Goal: Transaction & Acquisition: Purchase product/service

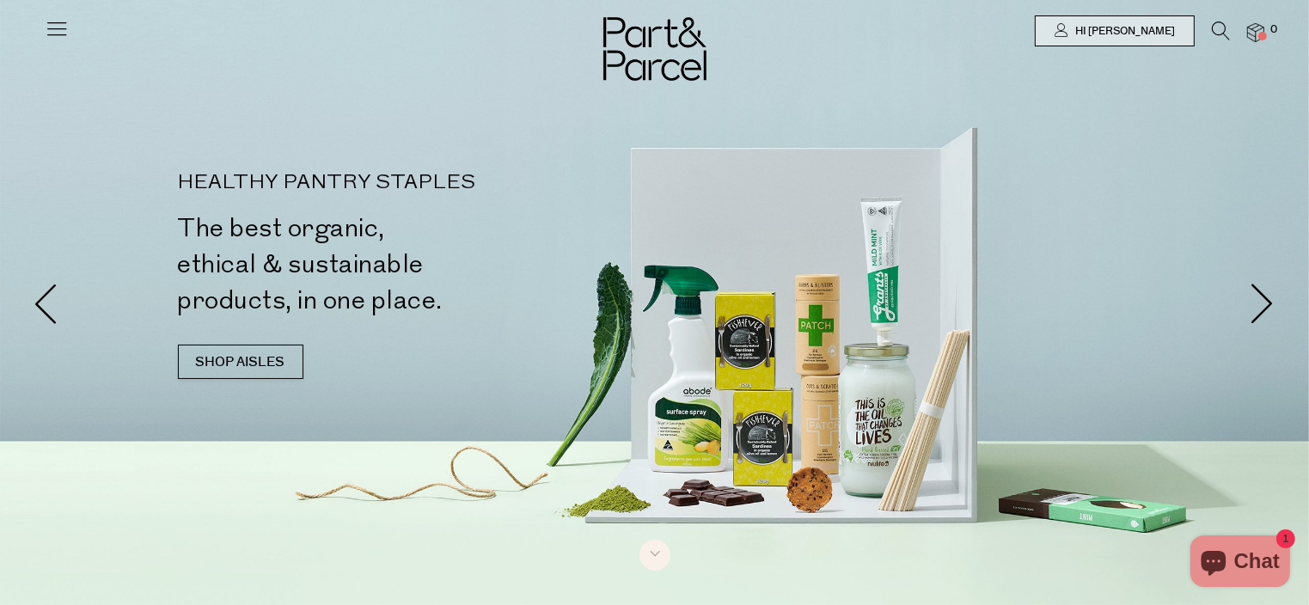
click at [62, 30] on icon at bounding box center [57, 28] width 24 height 24
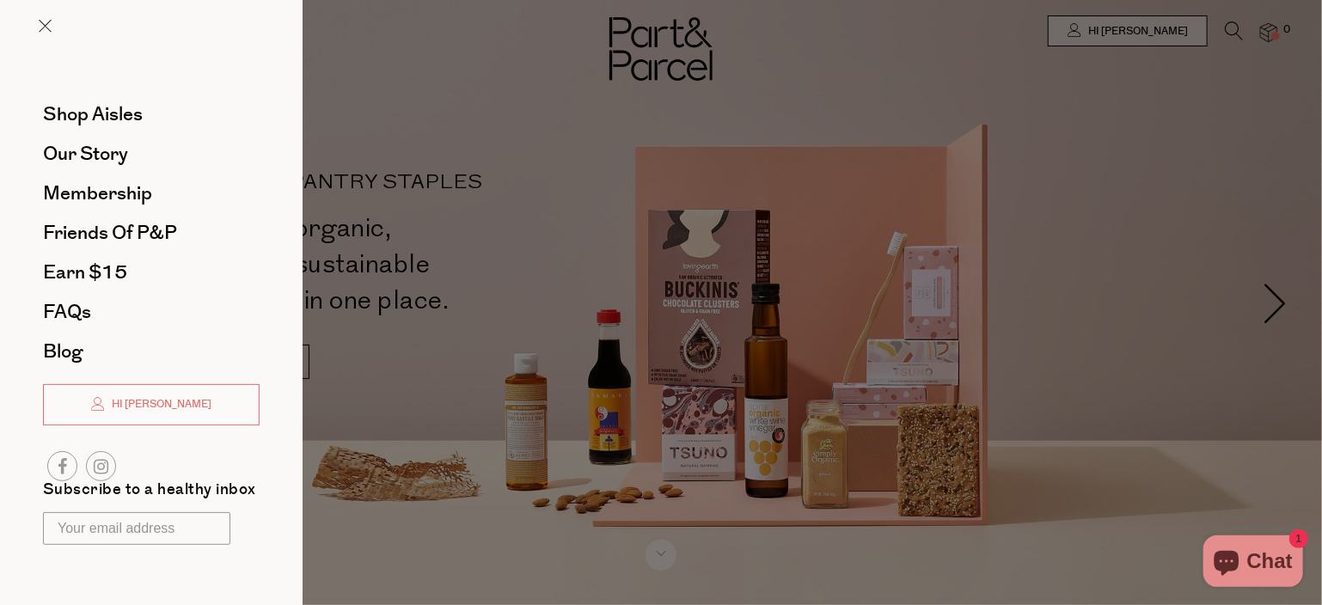
click at [399, 106] on div at bounding box center [661, 302] width 1322 height 605
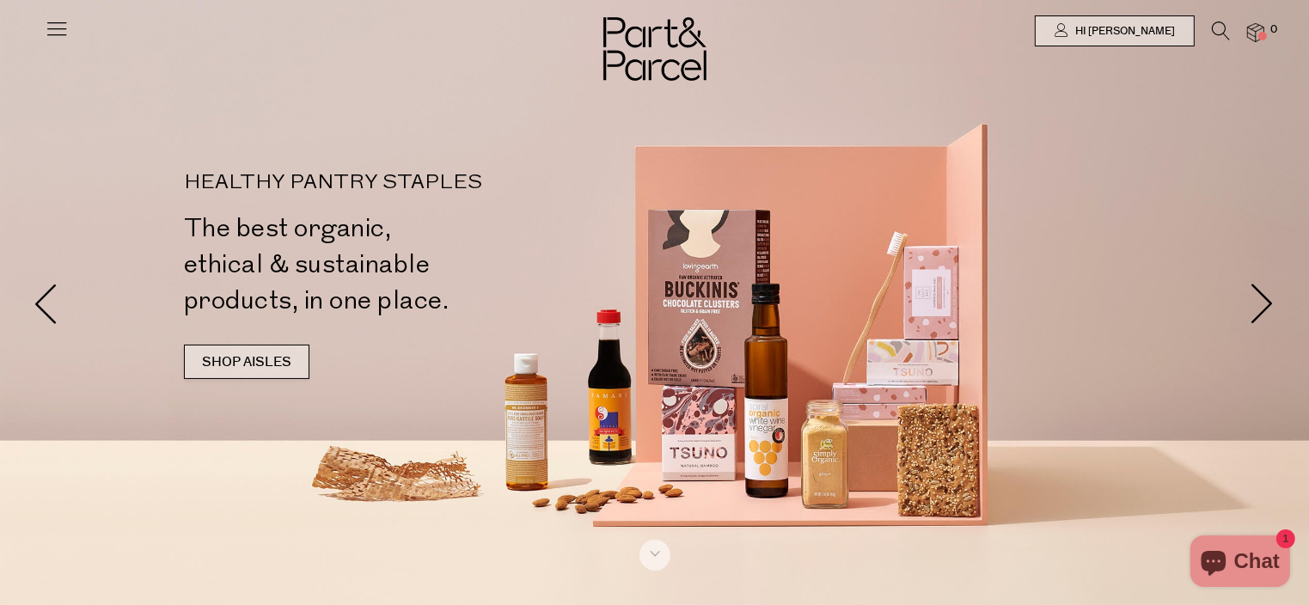
click at [233, 353] on link "SHOP AISLES" at bounding box center [247, 362] width 126 height 34
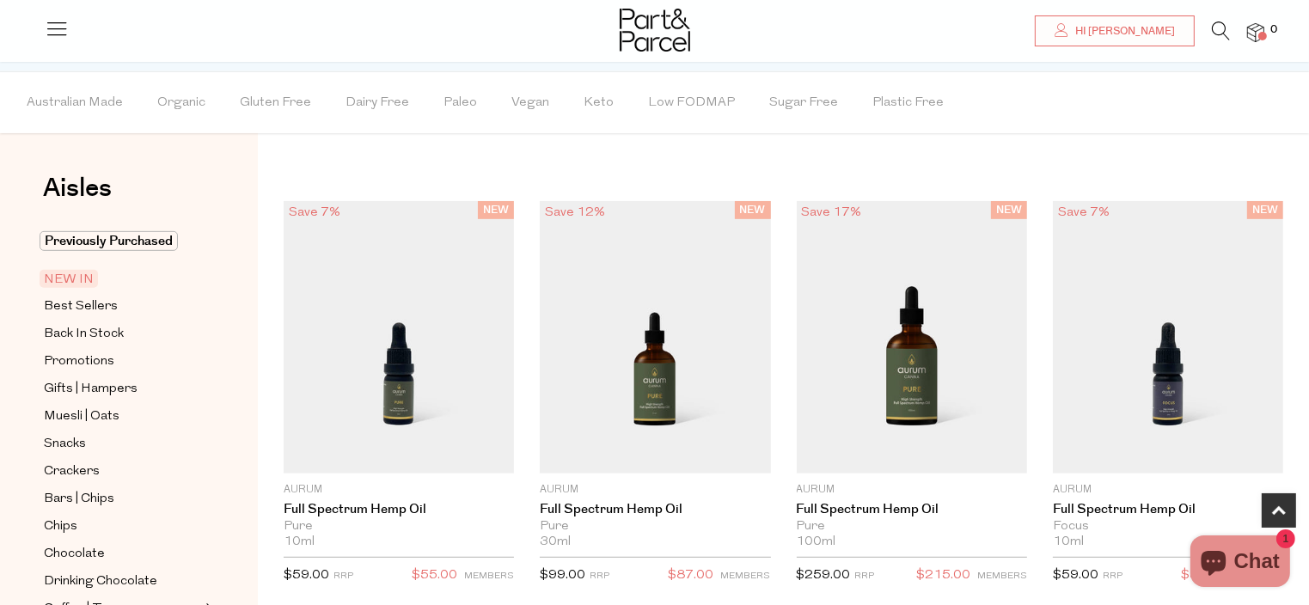
scroll to position [901, 0]
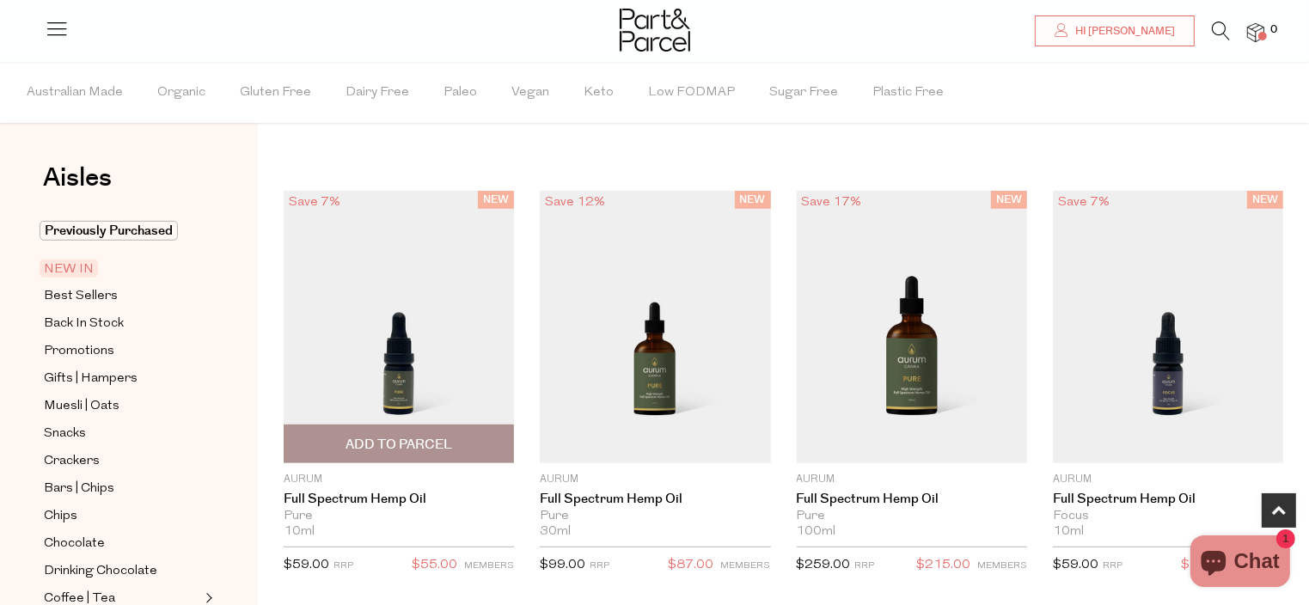
click at [263, 346] on div "NEW Save 7% 1 Add To Parcel Aurum Full Spectrum Hemp Oil Pure 10ml Only 2 Avail…" at bounding box center [386, 388] width 256 height 395
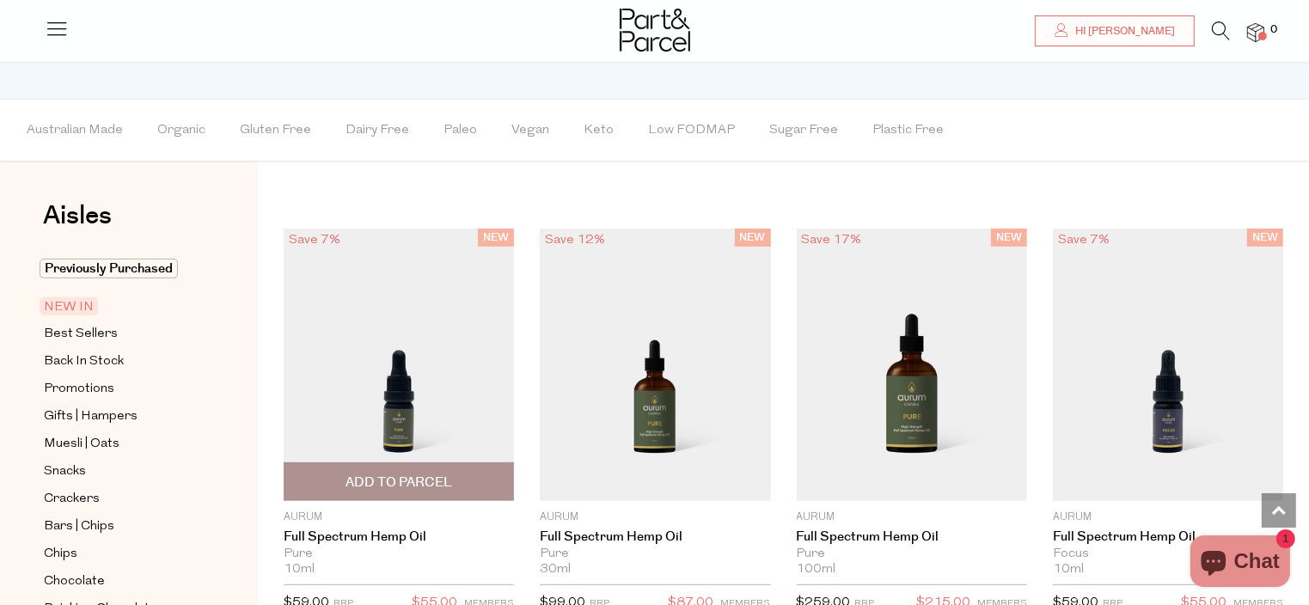
scroll to position [865, 0]
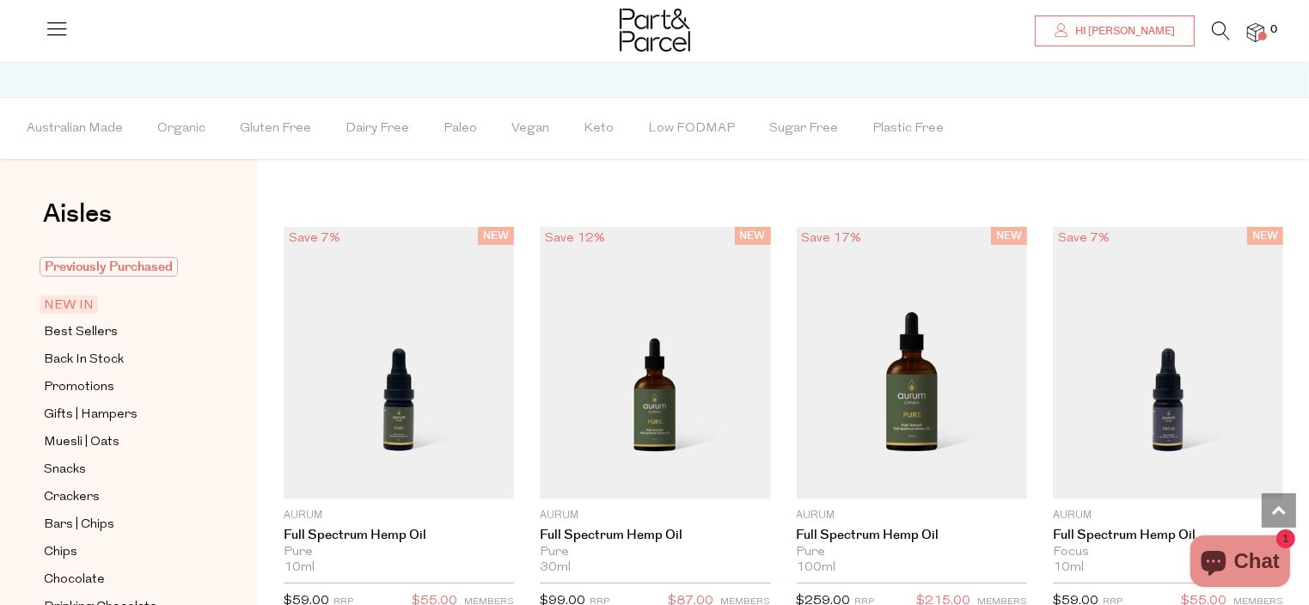
click at [126, 266] on span "Previously Purchased" at bounding box center [109, 267] width 138 height 20
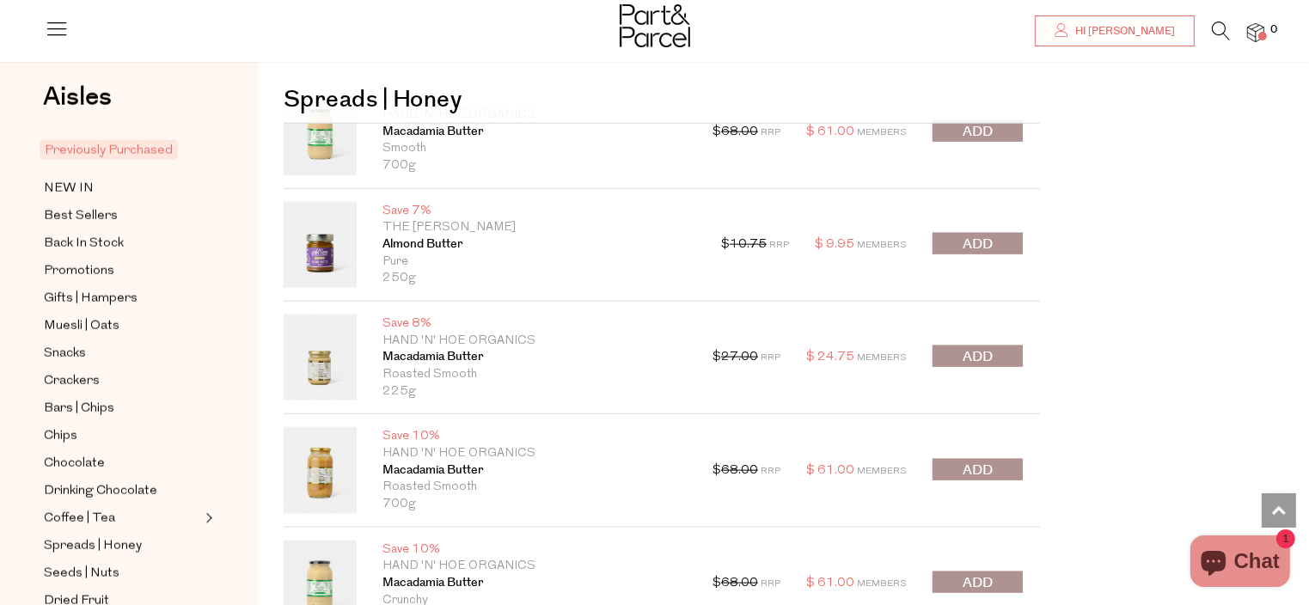
scroll to position [1960, 0]
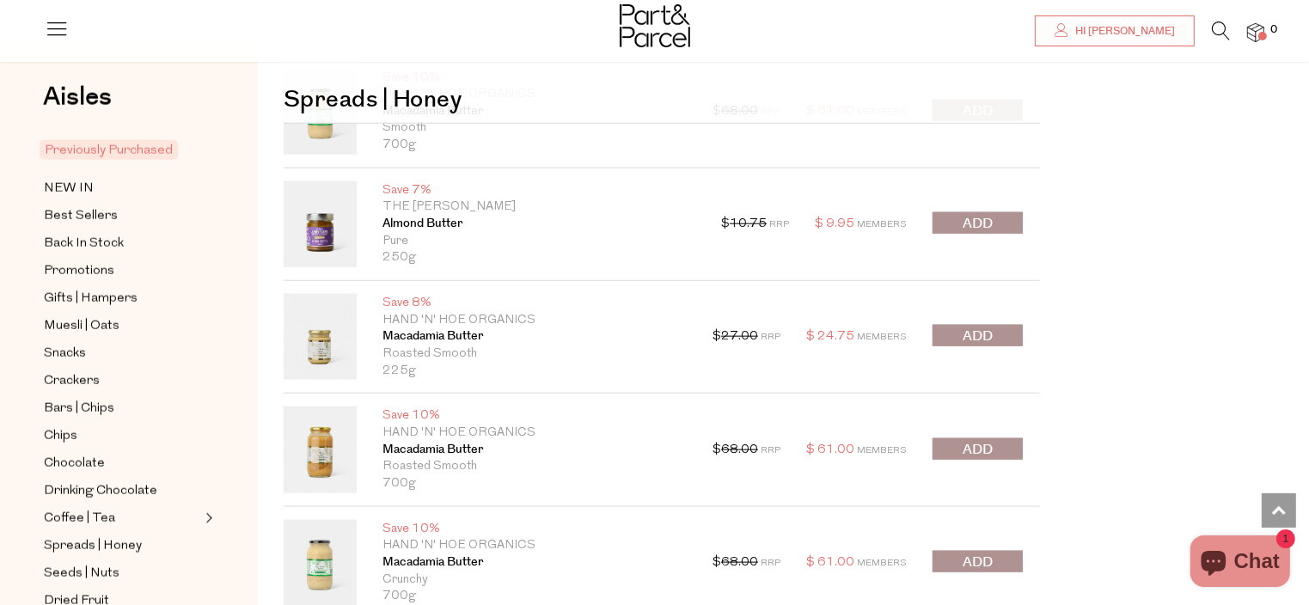
click at [981, 443] on span "submit" at bounding box center [978, 450] width 30 height 20
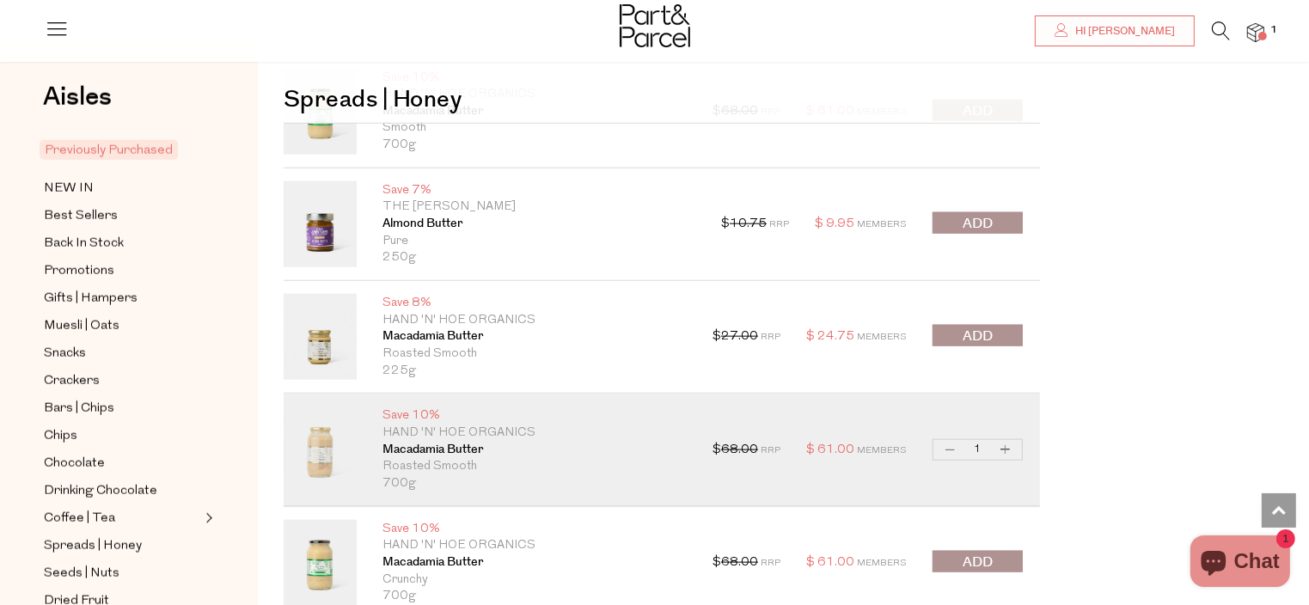
click at [1010, 445] on button "Increase Macadamia Butter" at bounding box center [1006, 450] width 21 height 20
type input "2"
click at [1010, 445] on button "Increase Macadamia Butter" at bounding box center [1006, 450] width 21 height 20
type input "3"
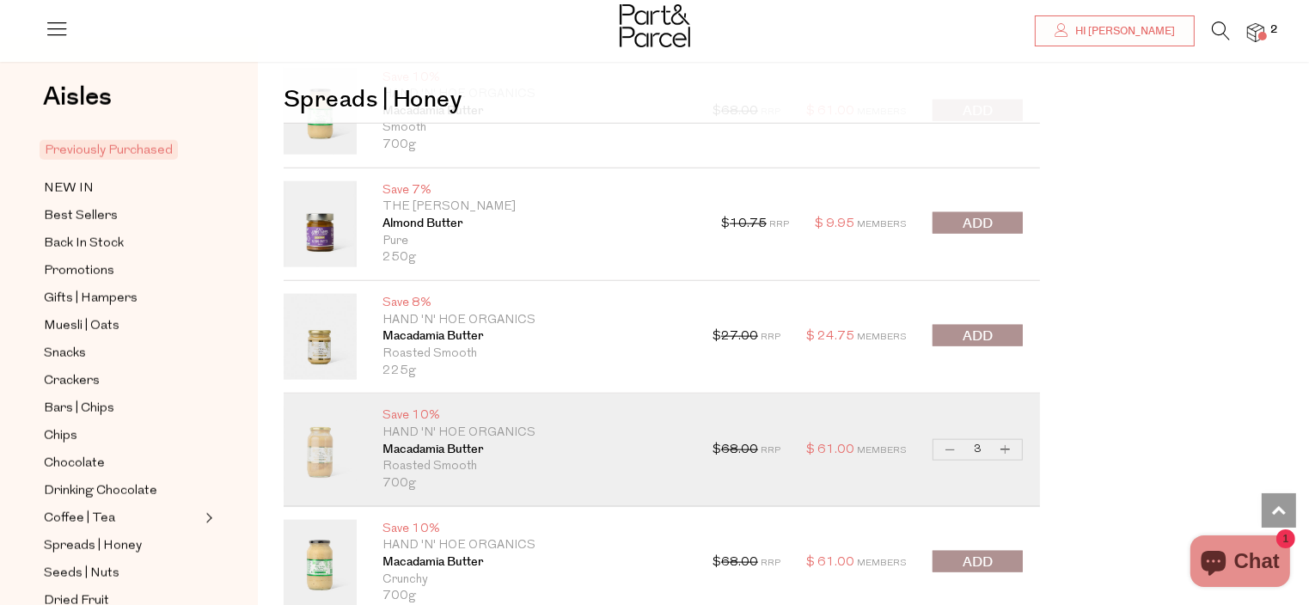
type input "3"
click at [1010, 445] on button "Increase Macadamia Butter" at bounding box center [1006, 450] width 21 height 20
type input "4"
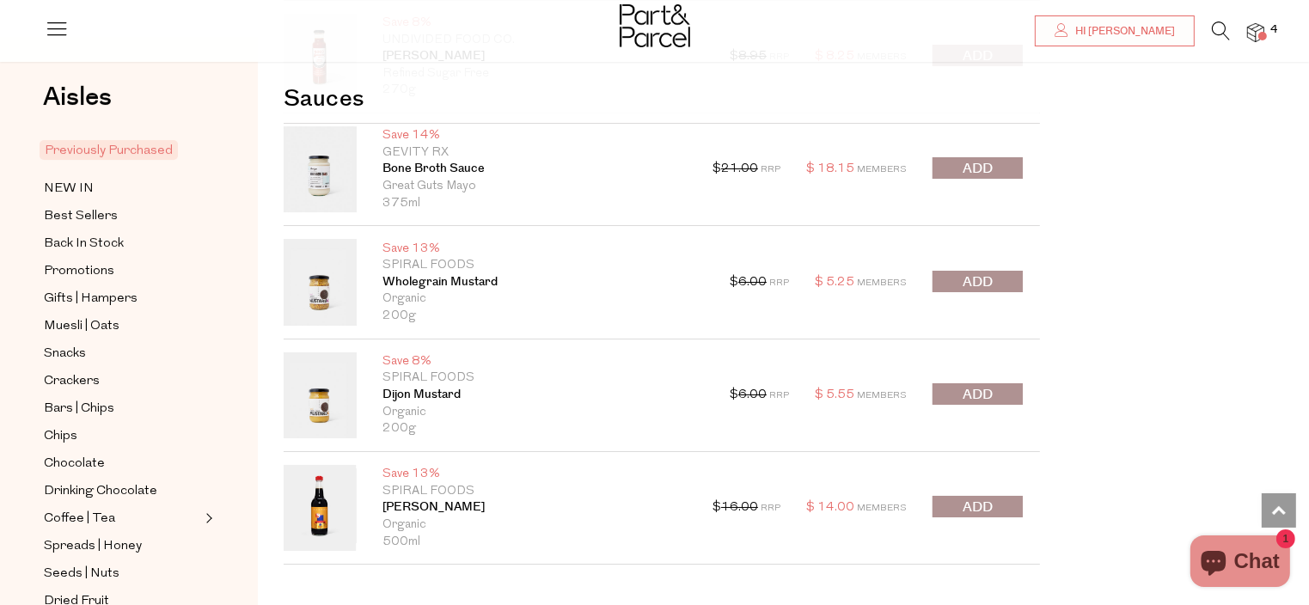
scroll to position [6293, 0]
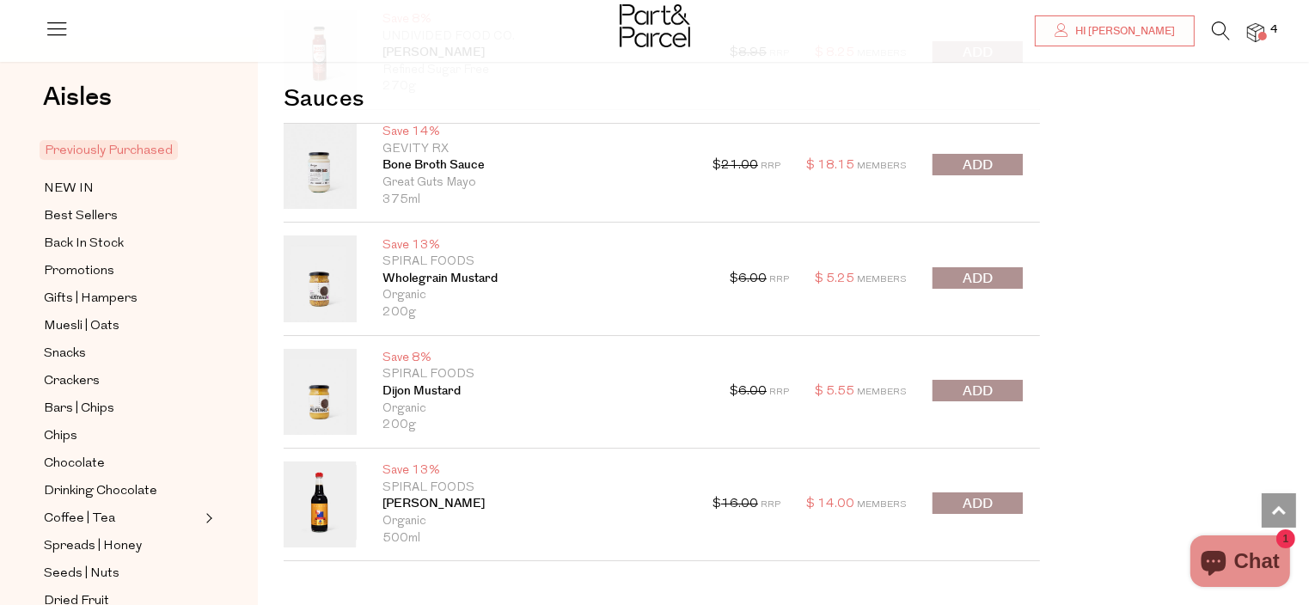
click at [970, 269] on span "submit" at bounding box center [978, 279] width 30 height 20
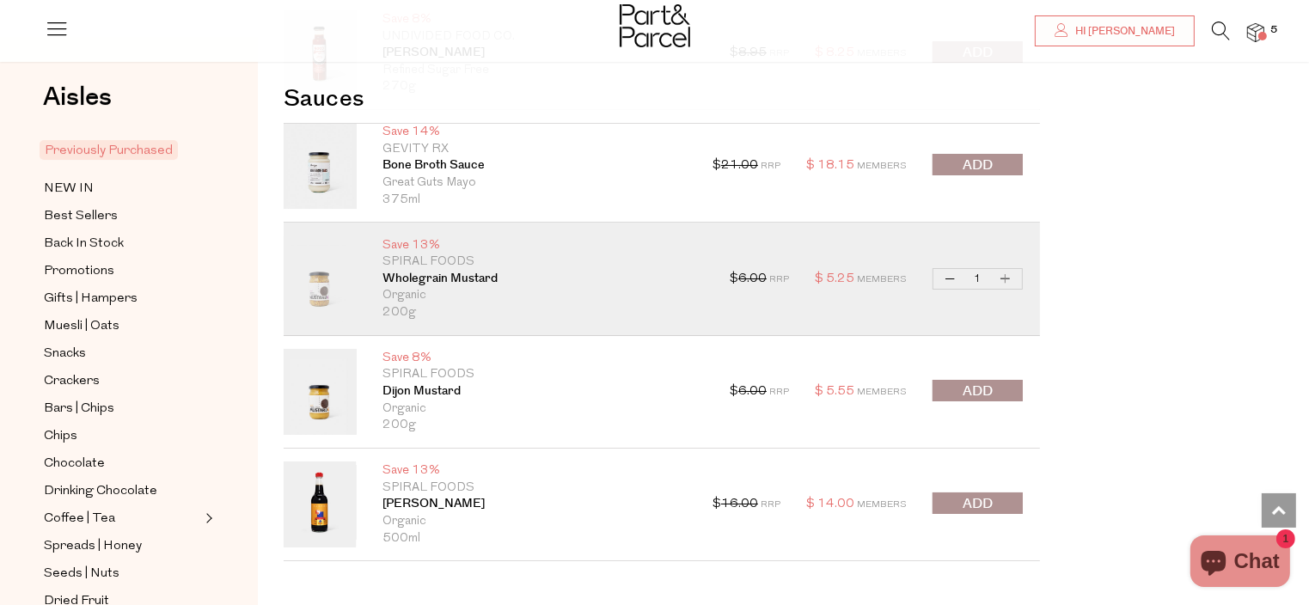
click at [970, 382] on span "submit" at bounding box center [978, 392] width 30 height 20
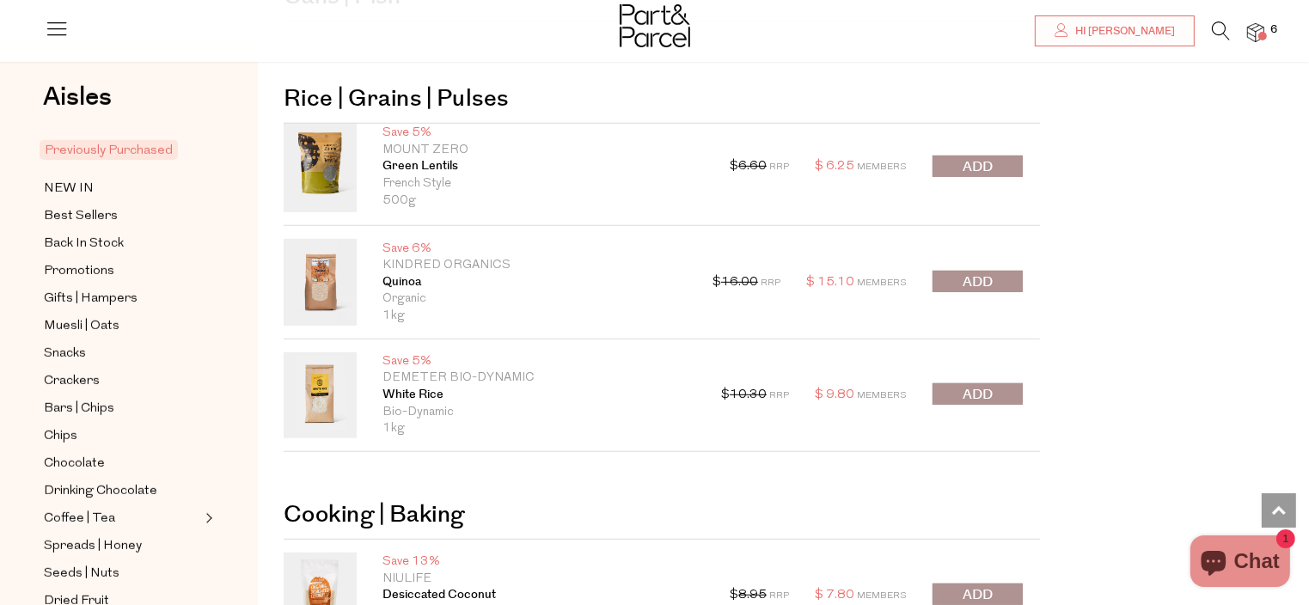
scroll to position [7497, 0]
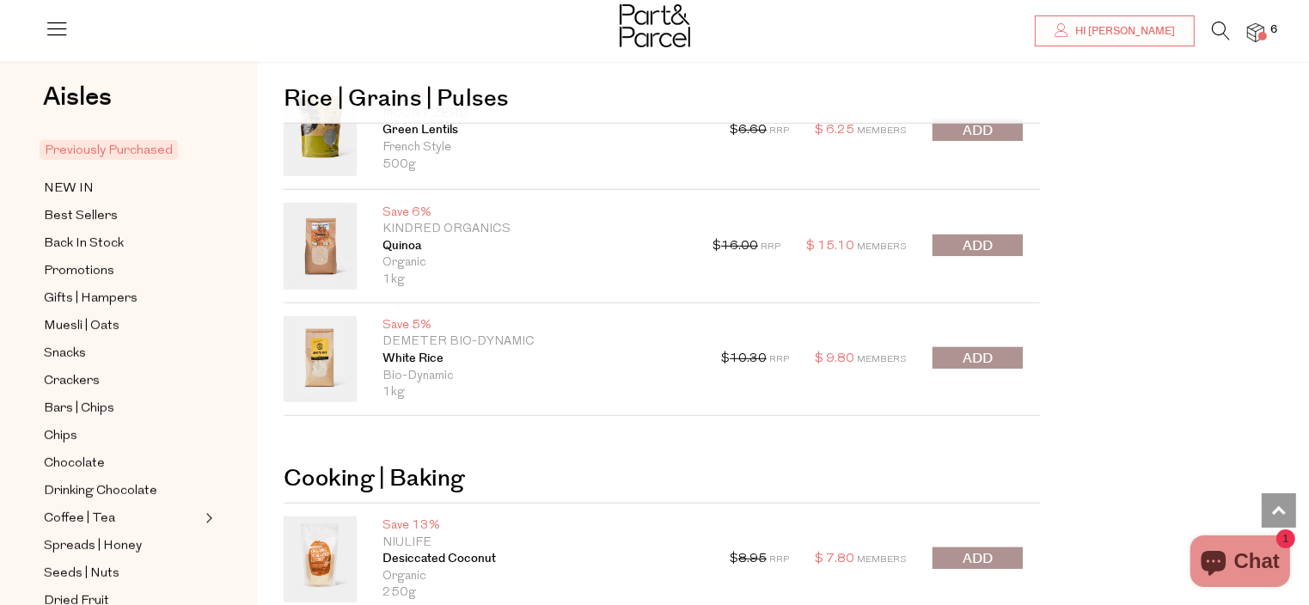
click at [963, 349] on span "submit" at bounding box center [978, 359] width 30 height 20
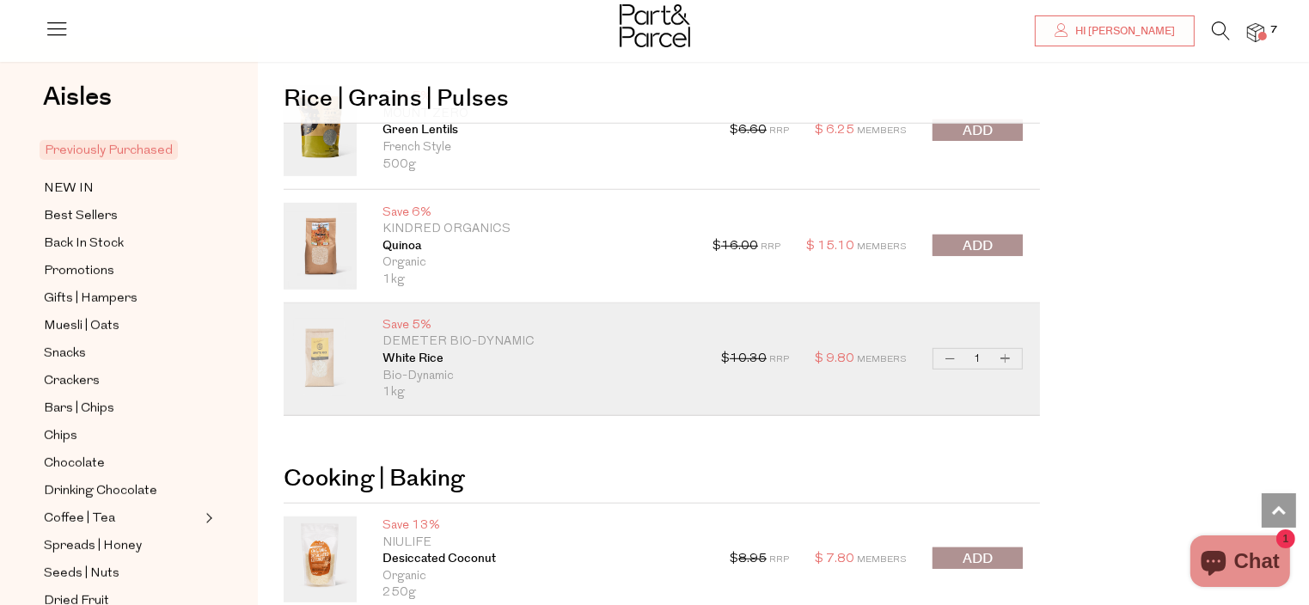
click at [1007, 349] on button "Increase White Rice" at bounding box center [1006, 359] width 21 height 20
type input "2"
click at [1007, 349] on button "Increase White Rice" at bounding box center [1006, 359] width 21 height 20
type input "3"
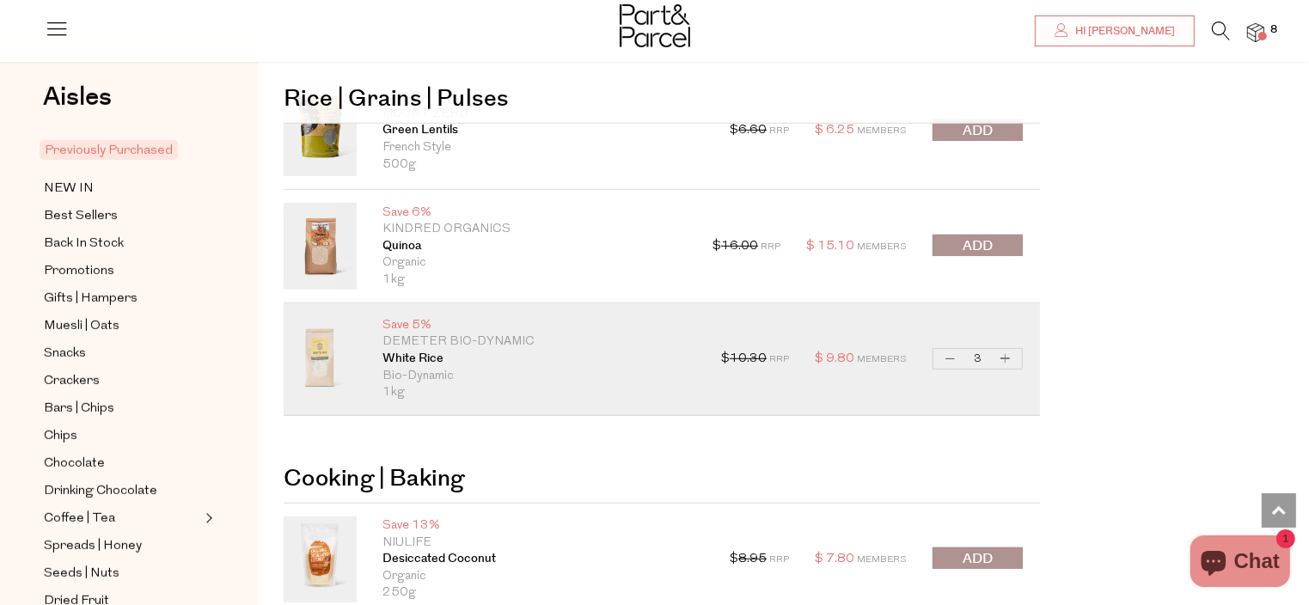
type input "3"
click at [1007, 349] on button "Increase White Rice" at bounding box center [1006, 359] width 21 height 20
type input "4"
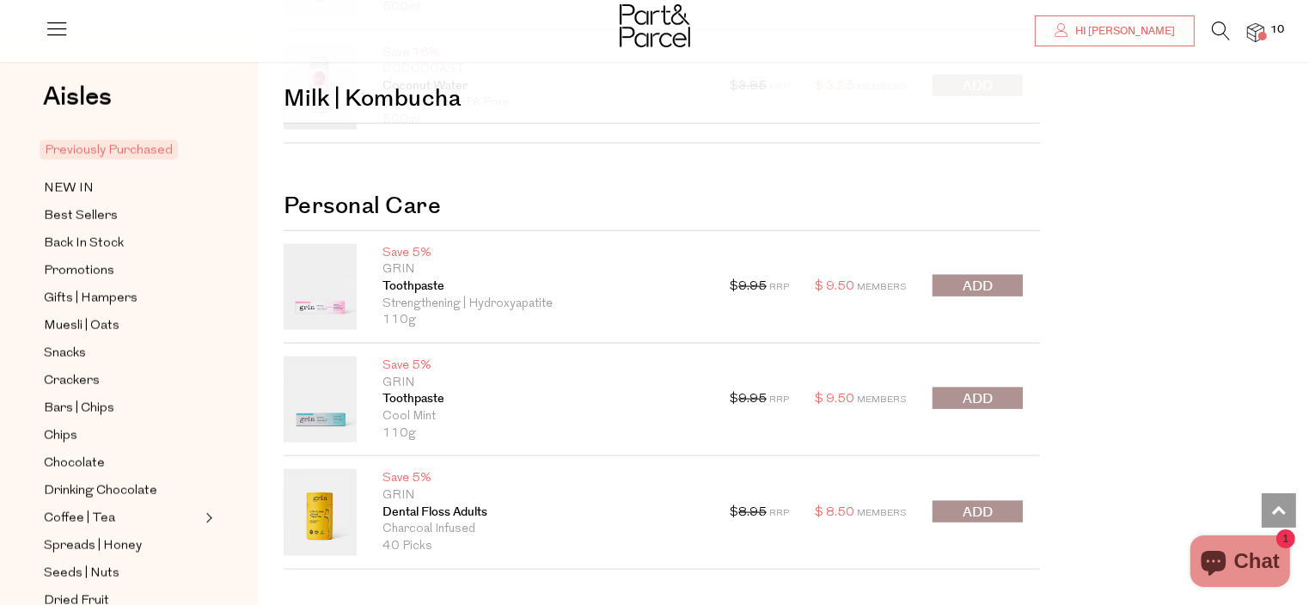
scroll to position [8769, 0]
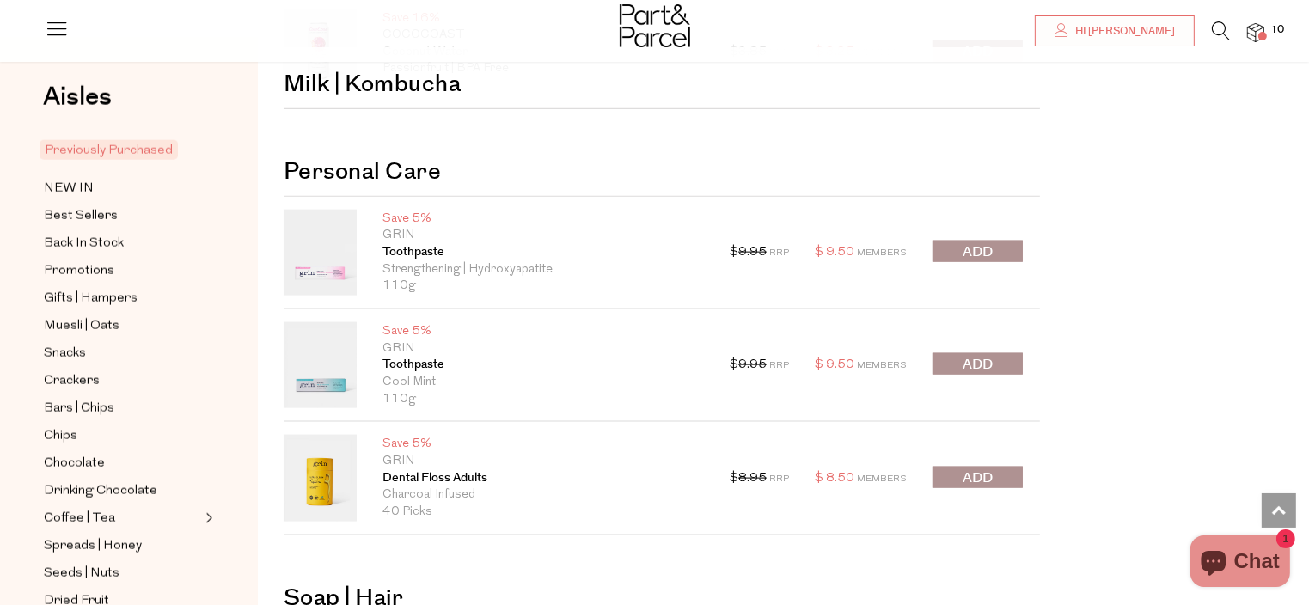
click at [981, 242] on span "submit" at bounding box center [978, 252] width 30 height 20
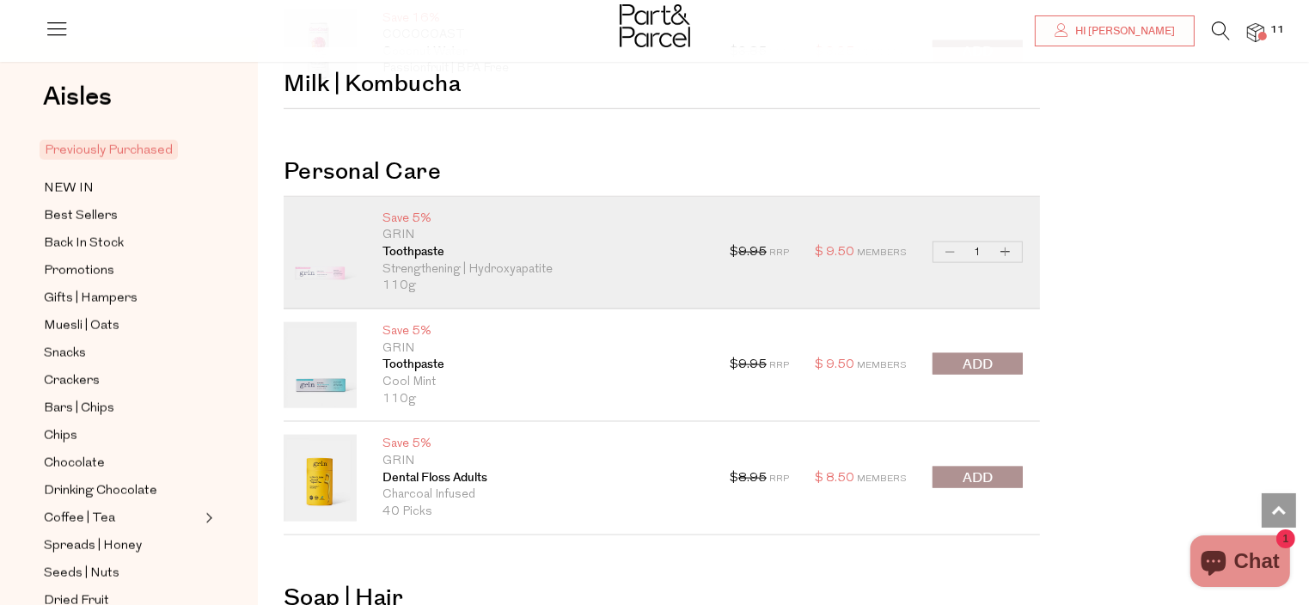
click at [1008, 242] on button "Increase Toothpaste" at bounding box center [1006, 252] width 21 height 20
type input "2"
click at [1008, 242] on button "Increase Toothpaste" at bounding box center [1006, 252] width 21 height 20
type input "3"
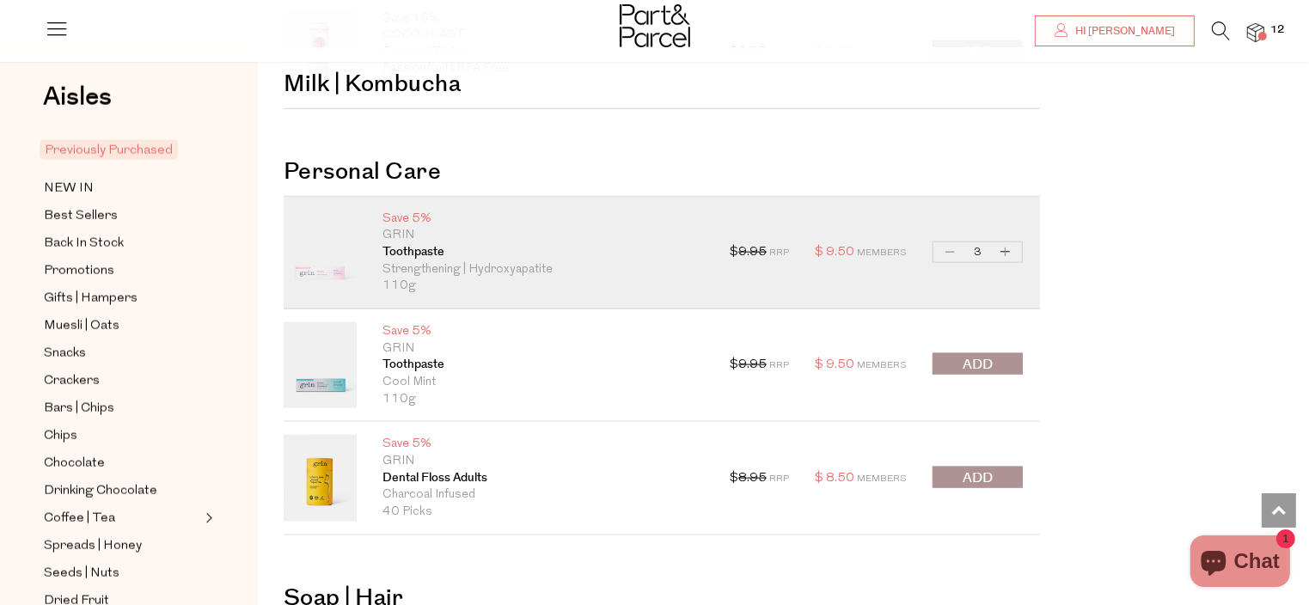
type input "3"
click at [1008, 242] on button "Increase Toothpaste" at bounding box center [1006, 252] width 21 height 20
type input "4"
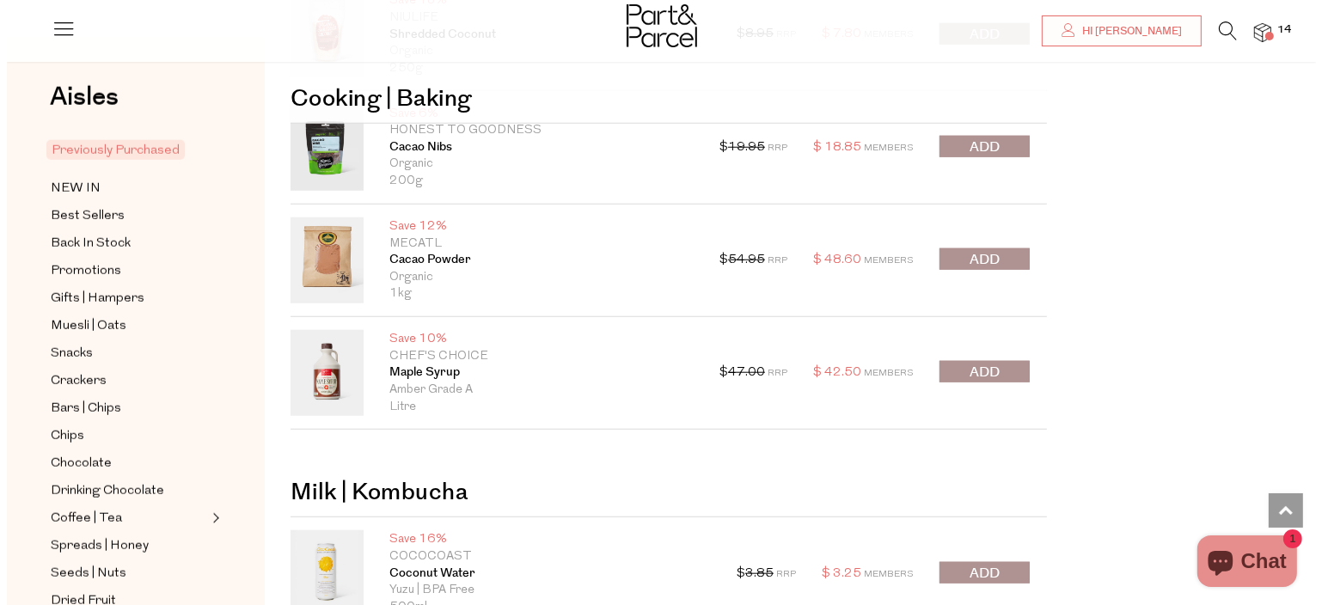
scroll to position [8076, 0]
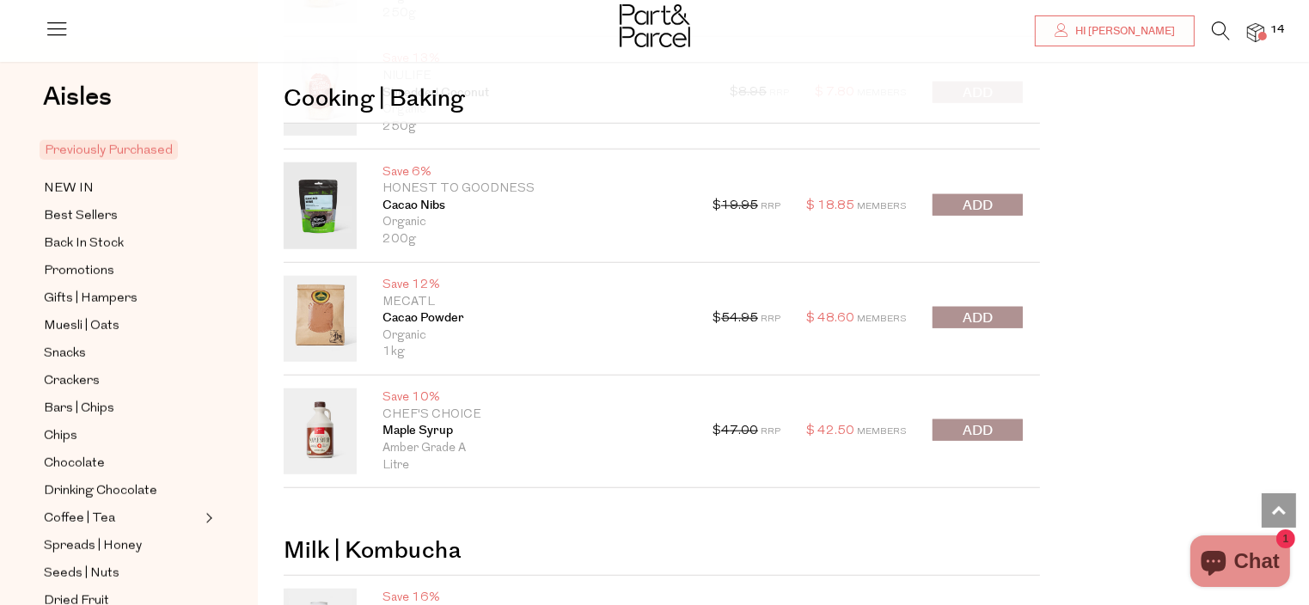
click at [1221, 23] on icon at bounding box center [1221, 30] width 18 height 19
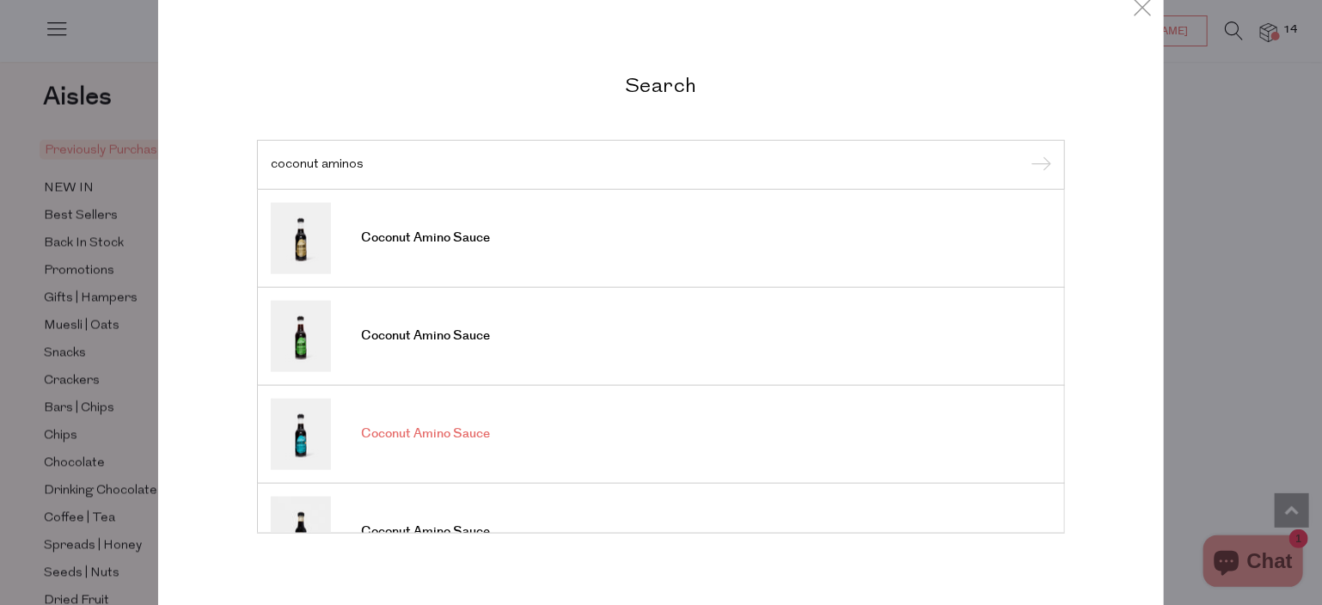
type input "coconut aminos"
click at [290, 436] on img at bounding box center [301, 433] width 60 height 71
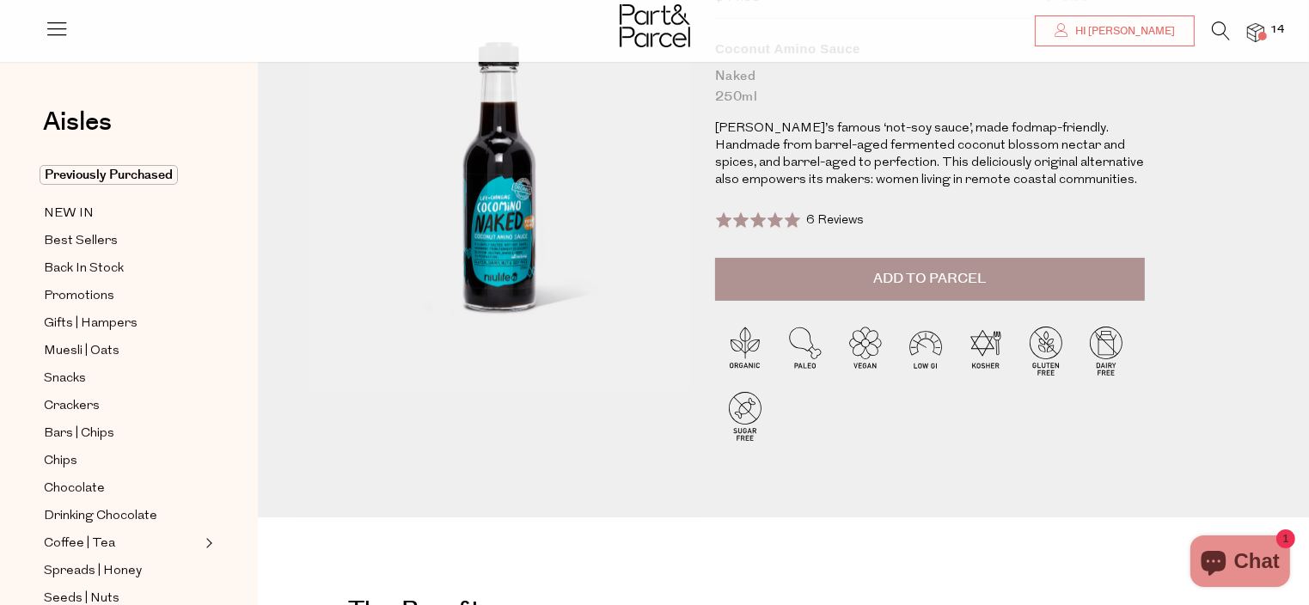
scroll to position [172, 0]
click at [907, 279] on span "Add to Parcel" at bounding box center [930, 277] width 113 height 20
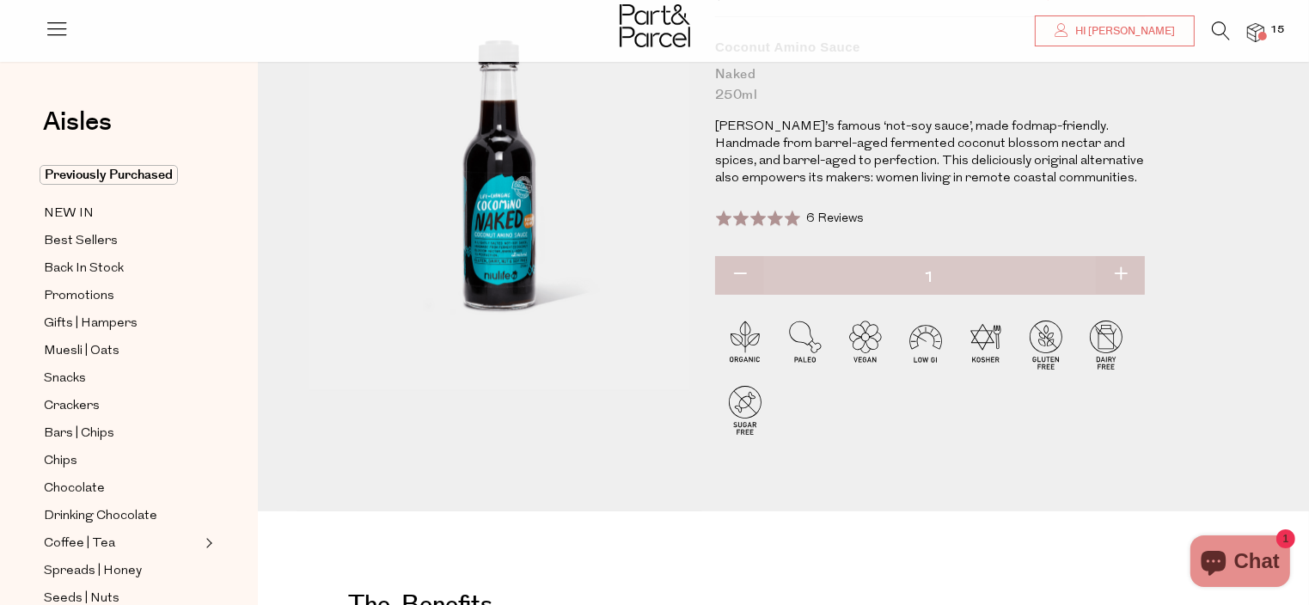
click at [1124, 275] on button "button" at bounding box center [1120, 275] width 49 height 38
type input "2"
click at [1124, 275] on button "button" at bounding box center [1120, 275] width 49 height 38
type input "3"
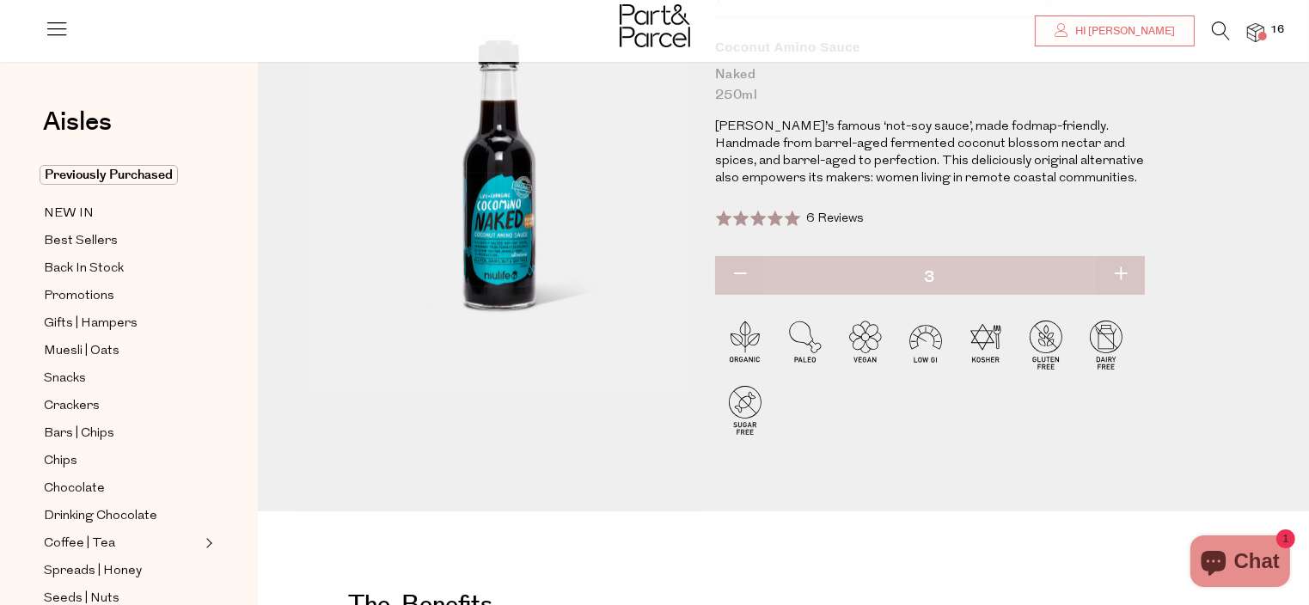
type input "3"
click at [1124, 275] on button "button" at bounding box center [1120, 275] width 49 height 38
type input "4"
click at [1124, 275] on button "button" at bounding box center [1120, 275] width 49 height 38
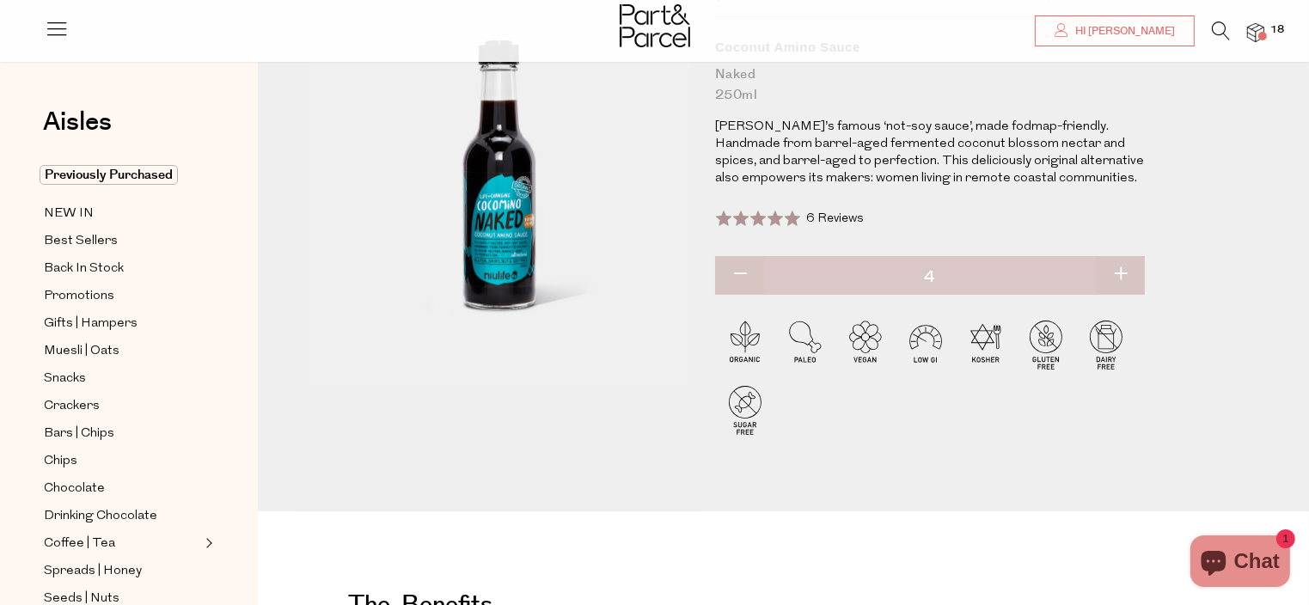
type input "5"
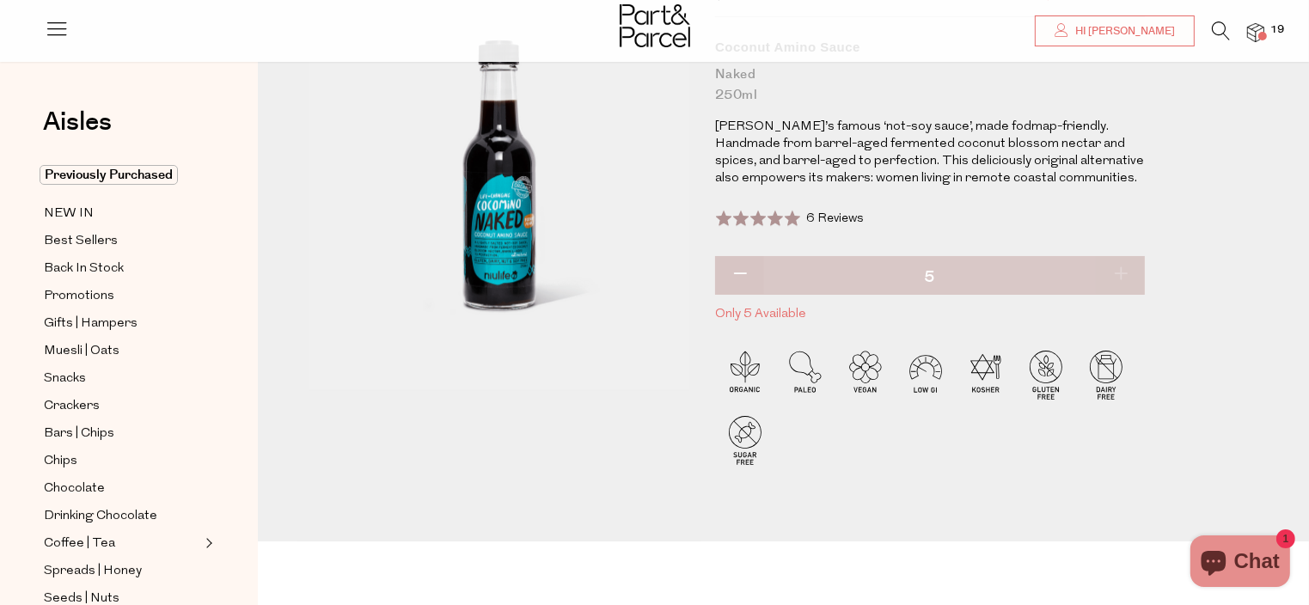
click at [1200, 322] on div "Niulife $11.95 RRP $10.55 Members Available: In Stock Coconut Amino Sauce Naked…" at bounding box center [784, 242] width 974 height 600
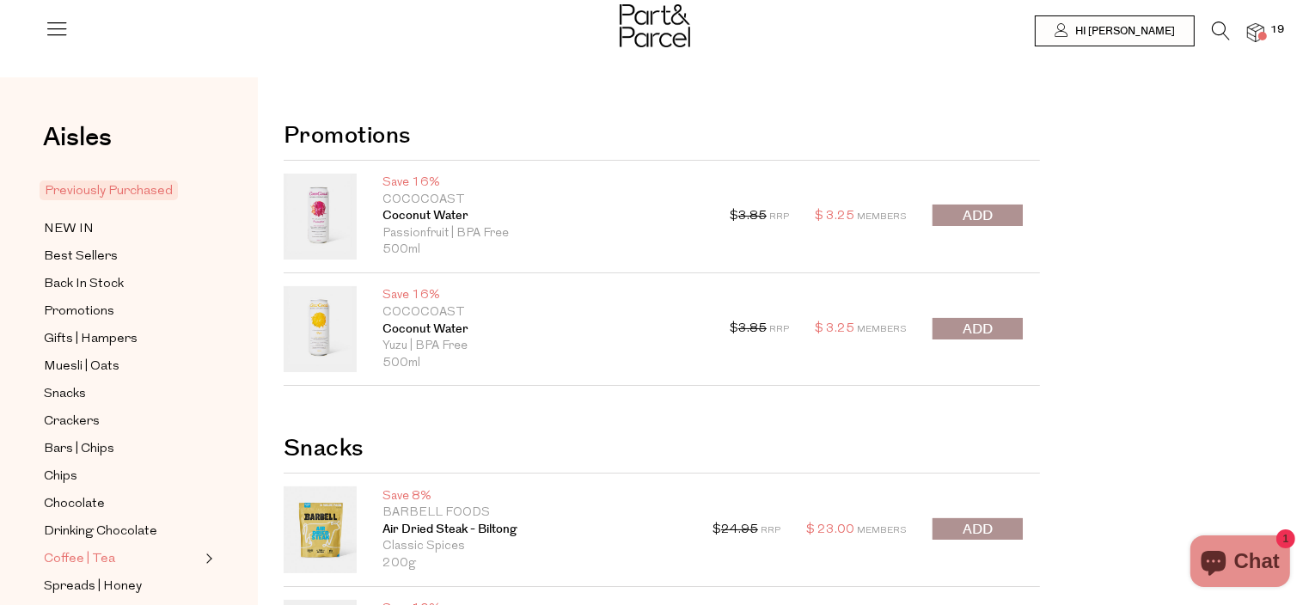
scroll to position [1437, 0]
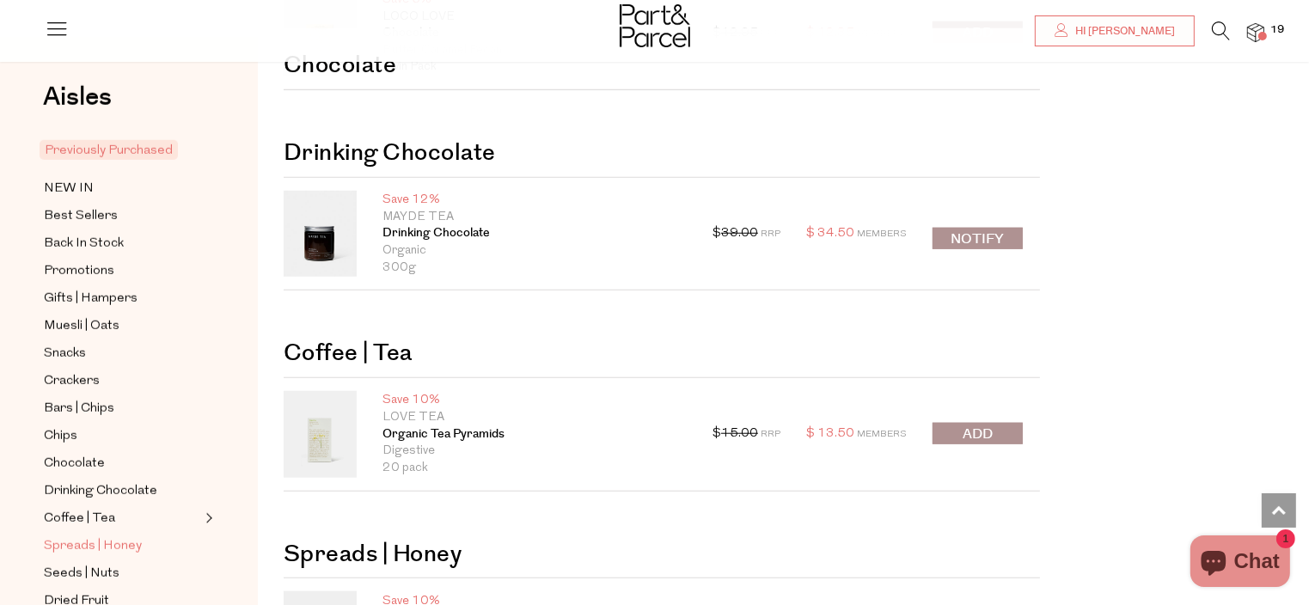
click at [113, 542] on span "Spreads | Honey" at bounding box center [93, 546] width 98 height 21
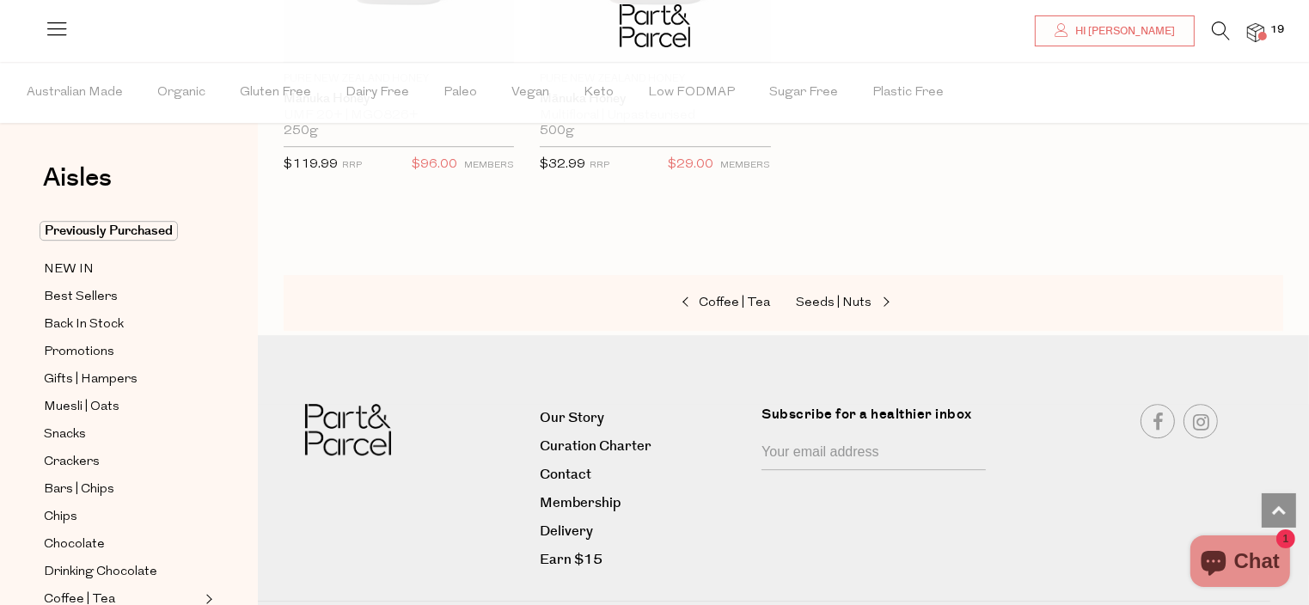
scroll to position [5120, 0]
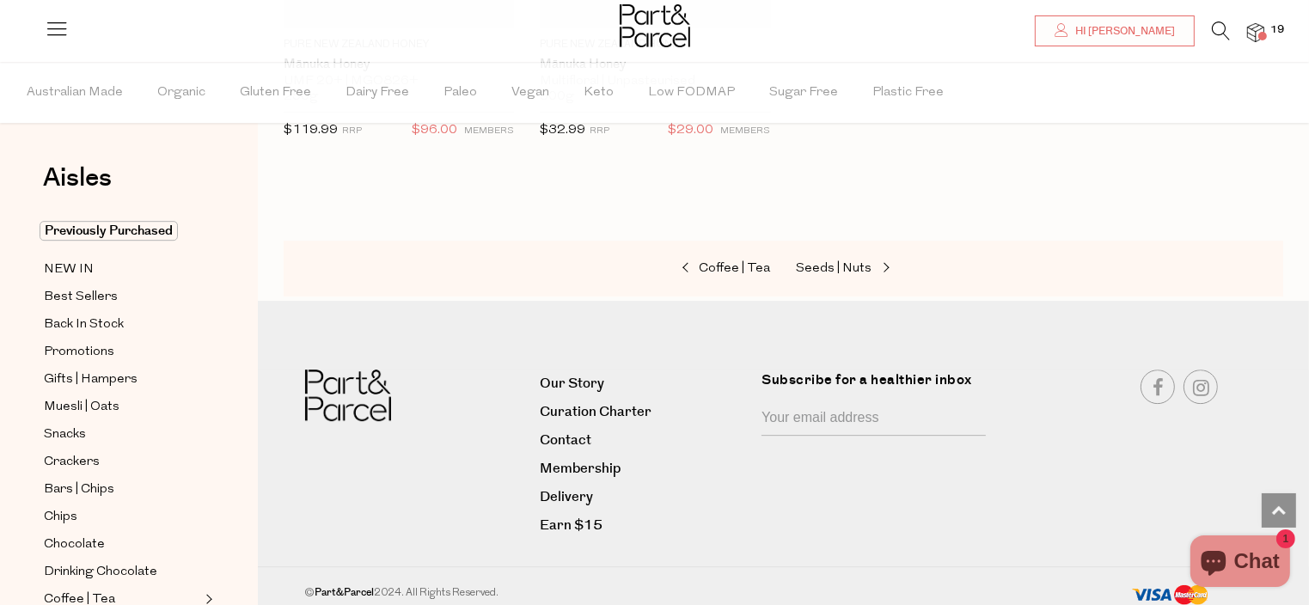
click at [1265, 28] on div at bounding box center [654, 28] width 1309 height 56
click at [1260, 28] on img at bounding box center [1255, 33] width 17 height 20
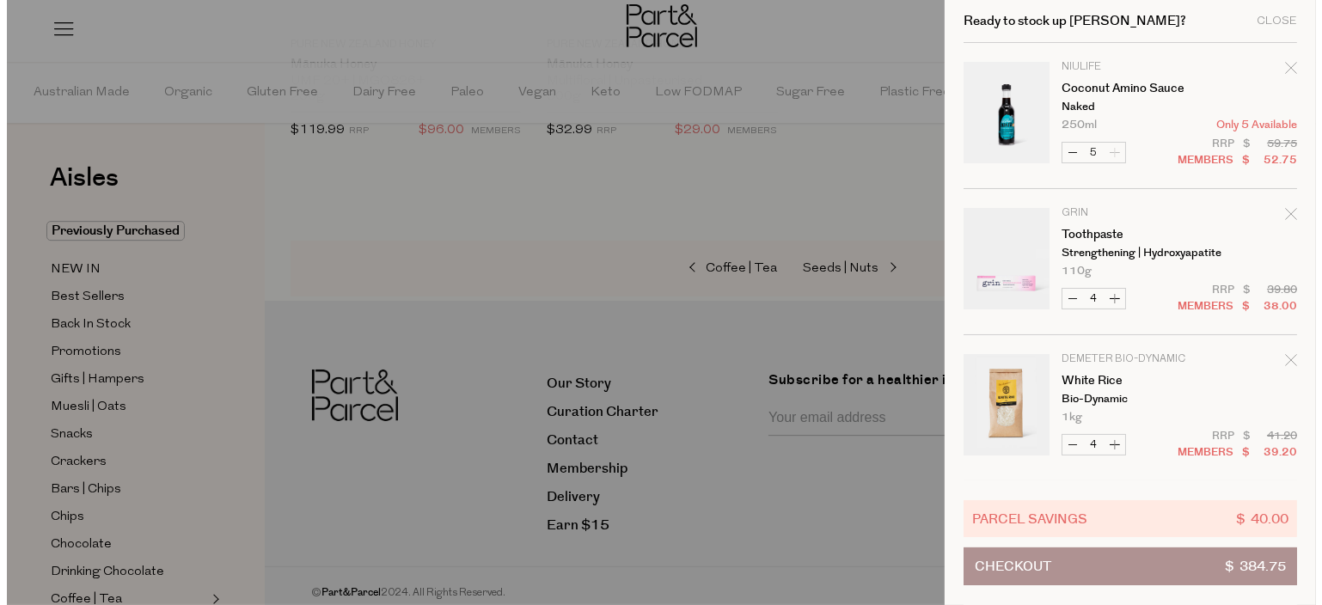
scroll to position [5162, 0]
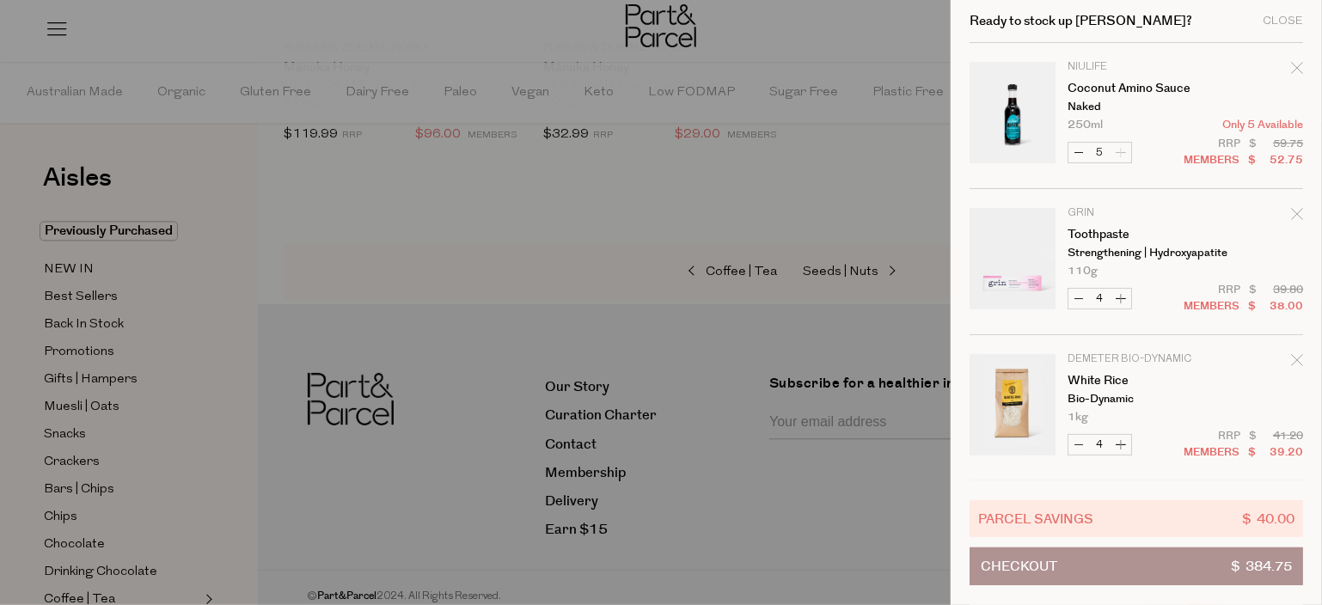
click at [1149, 139] on tr "Niulife Coconut Amino Sauce Naked 250ml Only 5 Available Decrease Coconut Amino…" at bounding box center [1137, 125] width 334 height 127
click at [1128, 491] on div "Parcel Savings $ 40.00 Checkout $ 384.75" at bounding box center [1137, 543] width 334 height 125
click at [1128, 498] on div "Parcel Savings $ 40.00 Checkout $ 384.75" at bounding box center [1137, 543] width 334 height 125
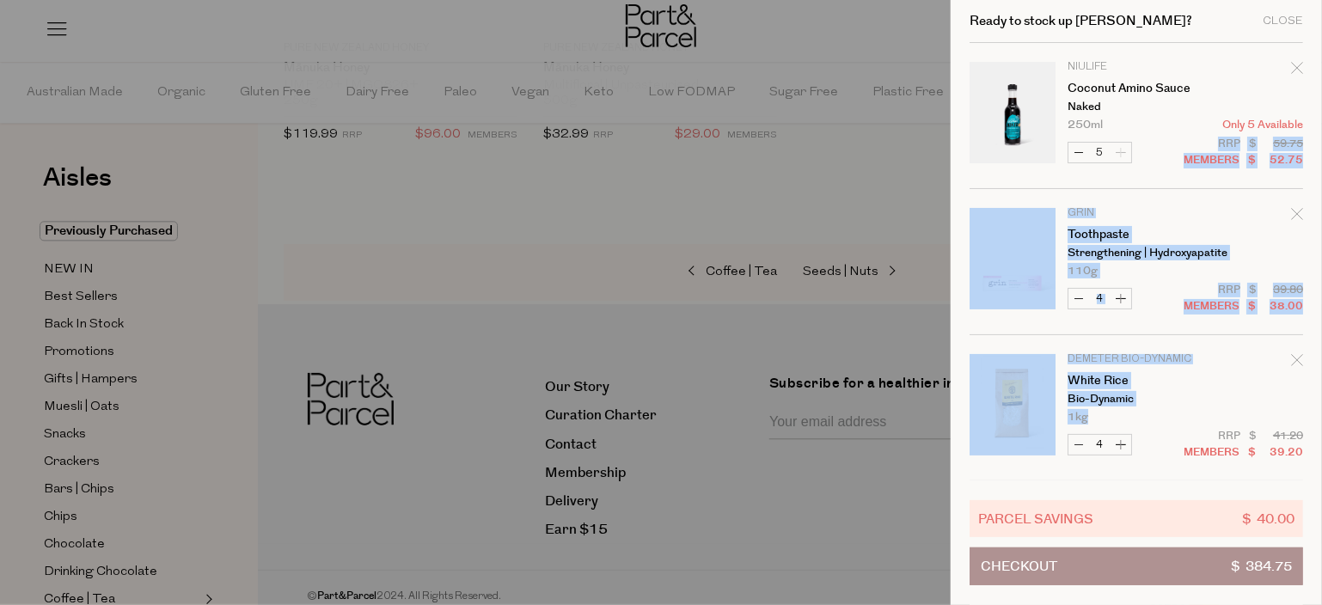
drag, startPoint x: 1145, startPoint y: 210, endPoint x: 1164, endPoint y: 418, distance: 208.9
click at [1164, 418] on tbody "Niulife Coconut Amino Sauce Naked 250ml Only 5 Available Decrease Coconut Amino…" at bounding box center [1137, 481] width 334 height 877
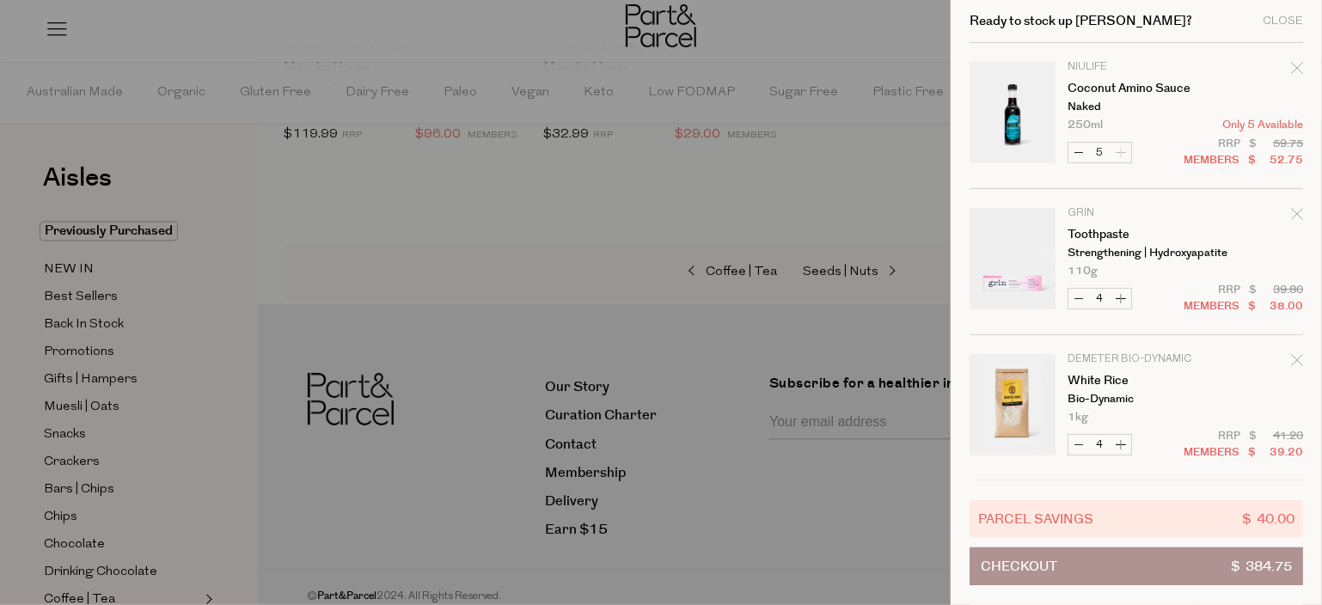
click at [1165, 5] on div "Ready to stock up Kylie? Close" at bounding box center [1137, 21] width 334 height 43
click at [1263, 20] on div "Ready to stock up Kylie? Close" at bounding box center [1137, 21] width 334 height 43
click at [1057, 565] on span "Checkout" at bounding box center [1019, 566] width 77 height 36
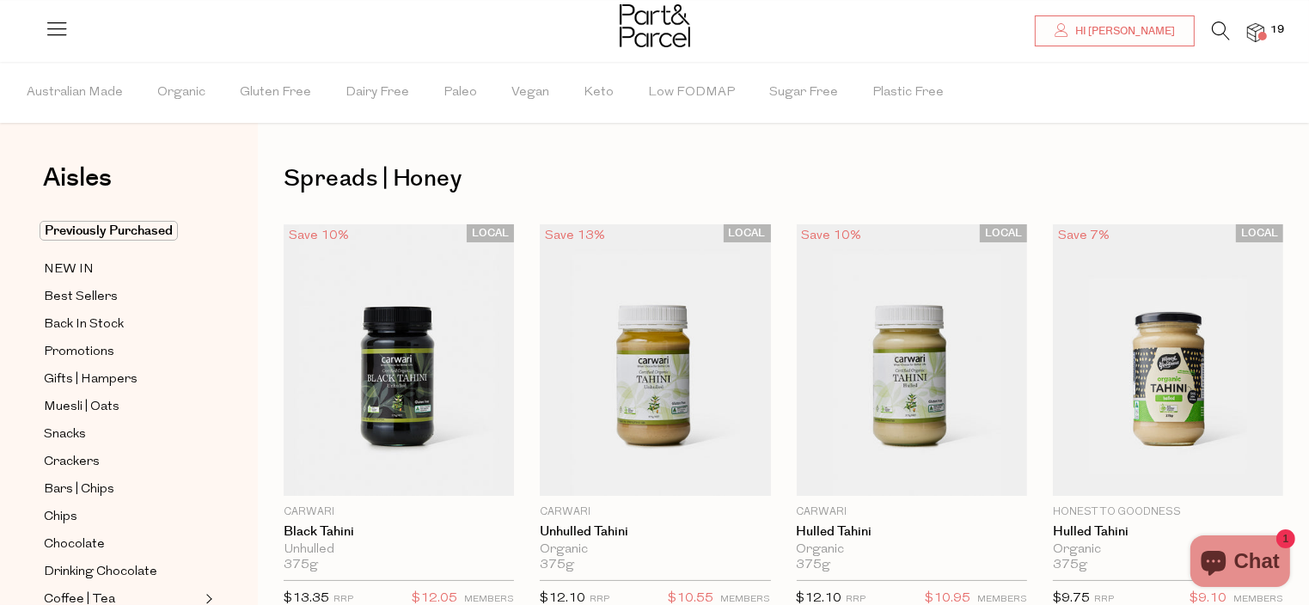
scroll to position [34, 0]
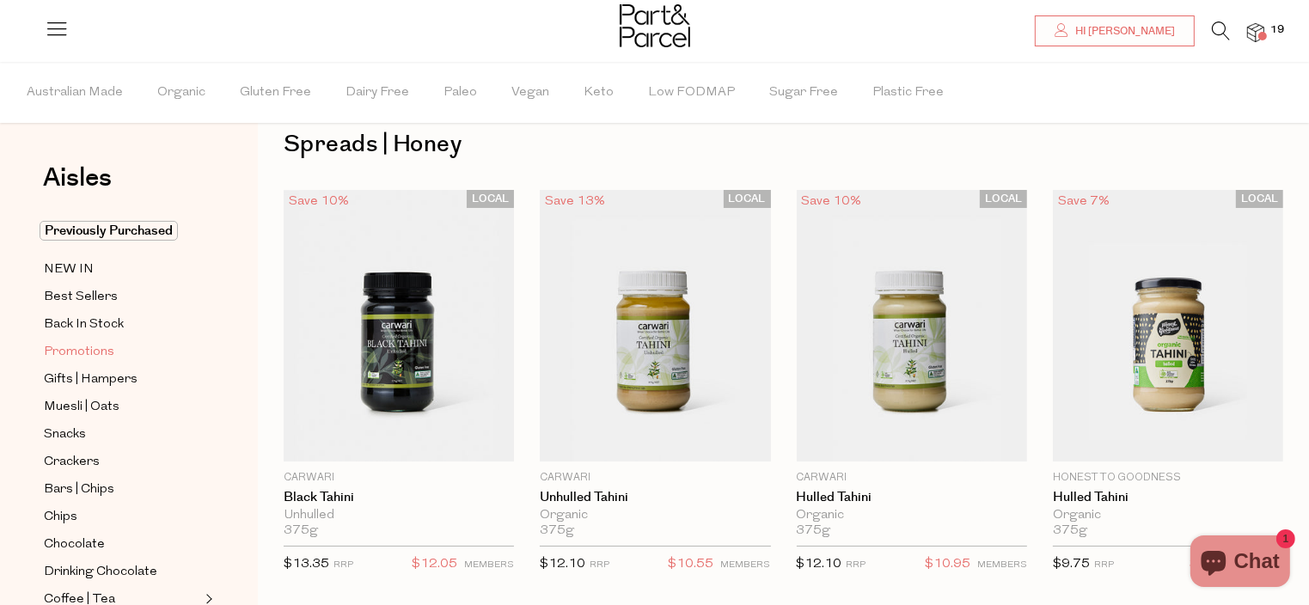
click at [79, 347] on span "Promotions" at bounding box center [79, 352] width 70 height 21
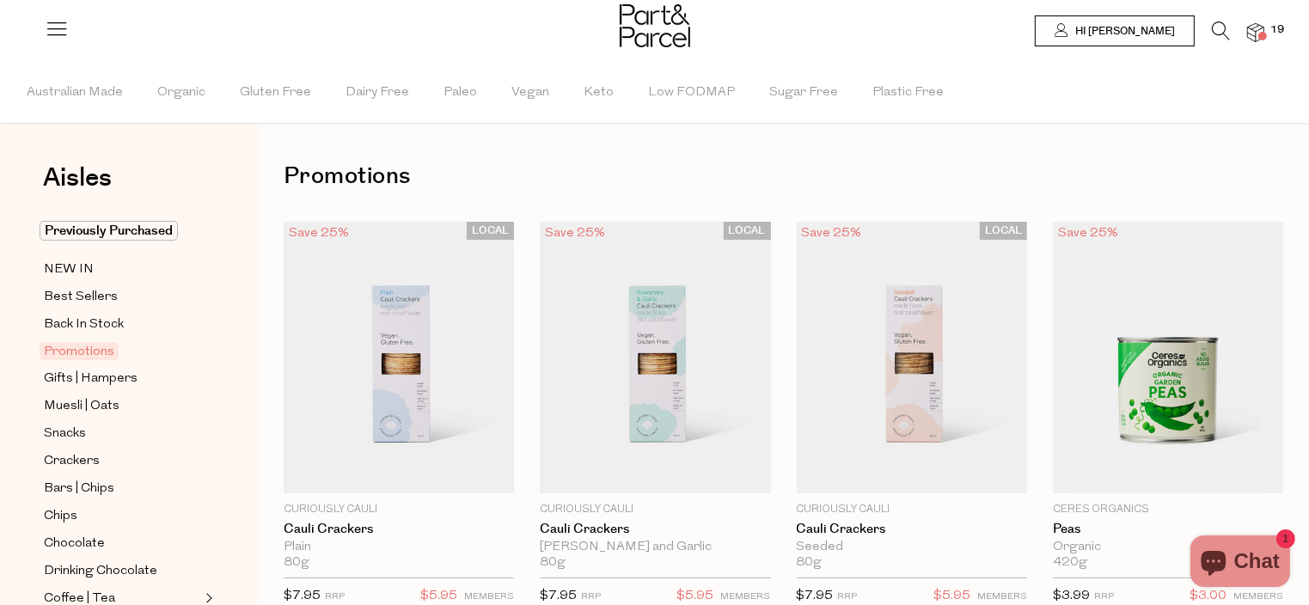
scroll to position [3, 0]
click at [178, 288] on link "Best Sellers" at bounding box center [122, 296] width 156 height 21
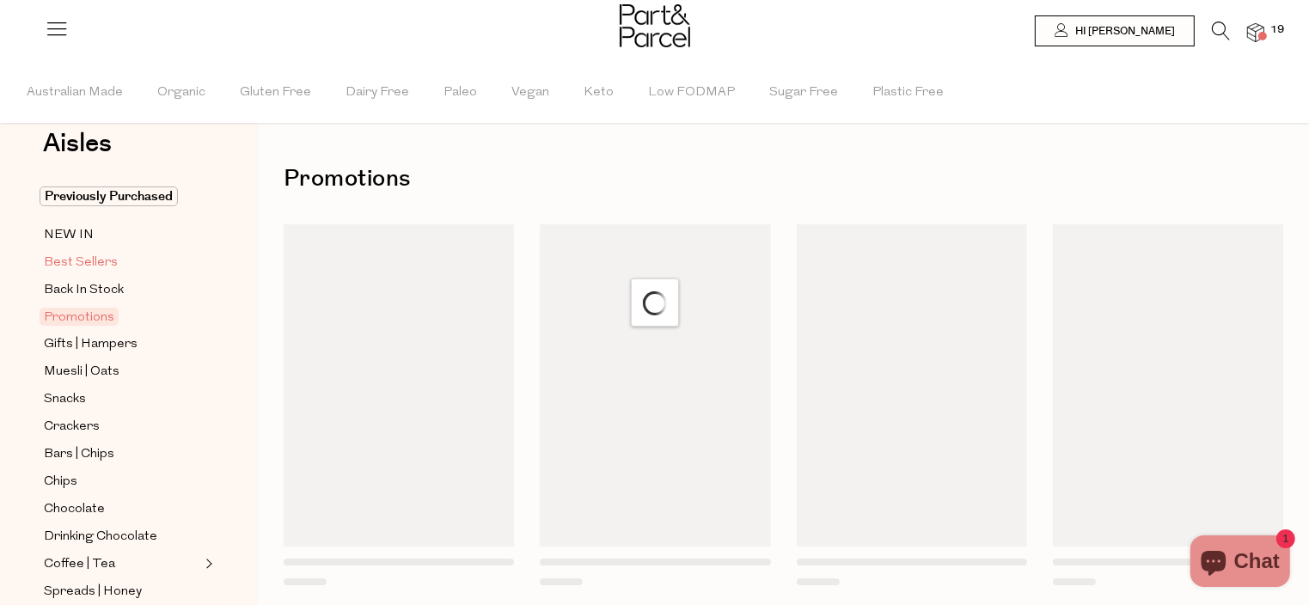
scroll to position [61, 0]
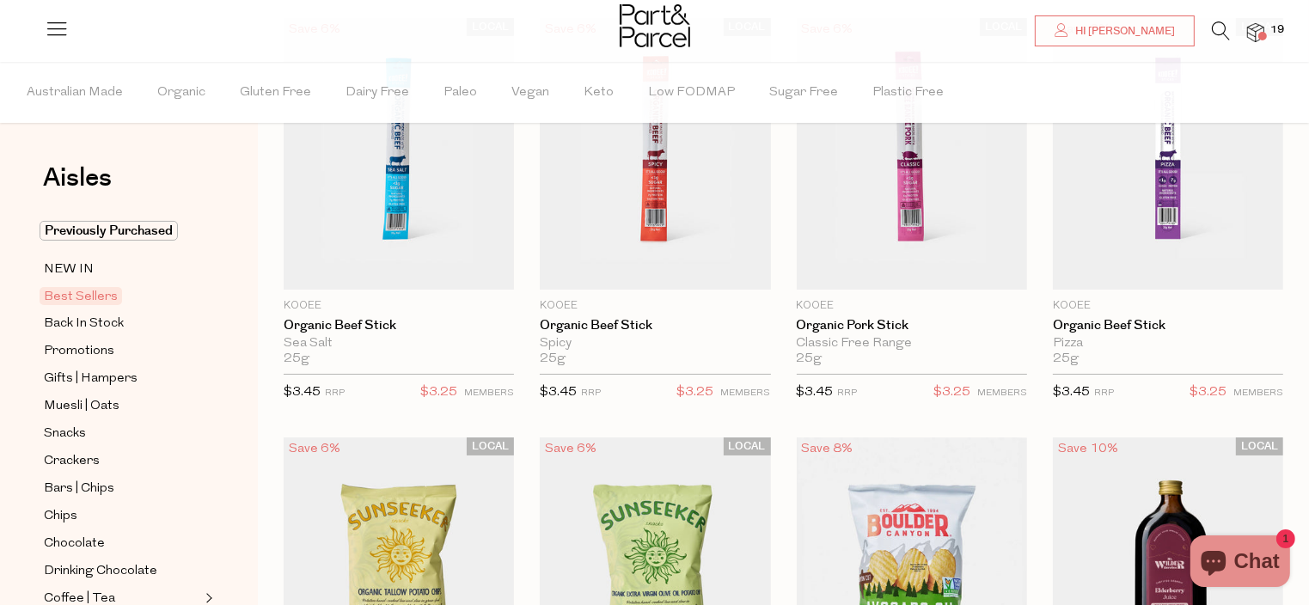
click at [178, 288] on link "Best Sellers" at bounding box center [122, 296] width 156 height 21
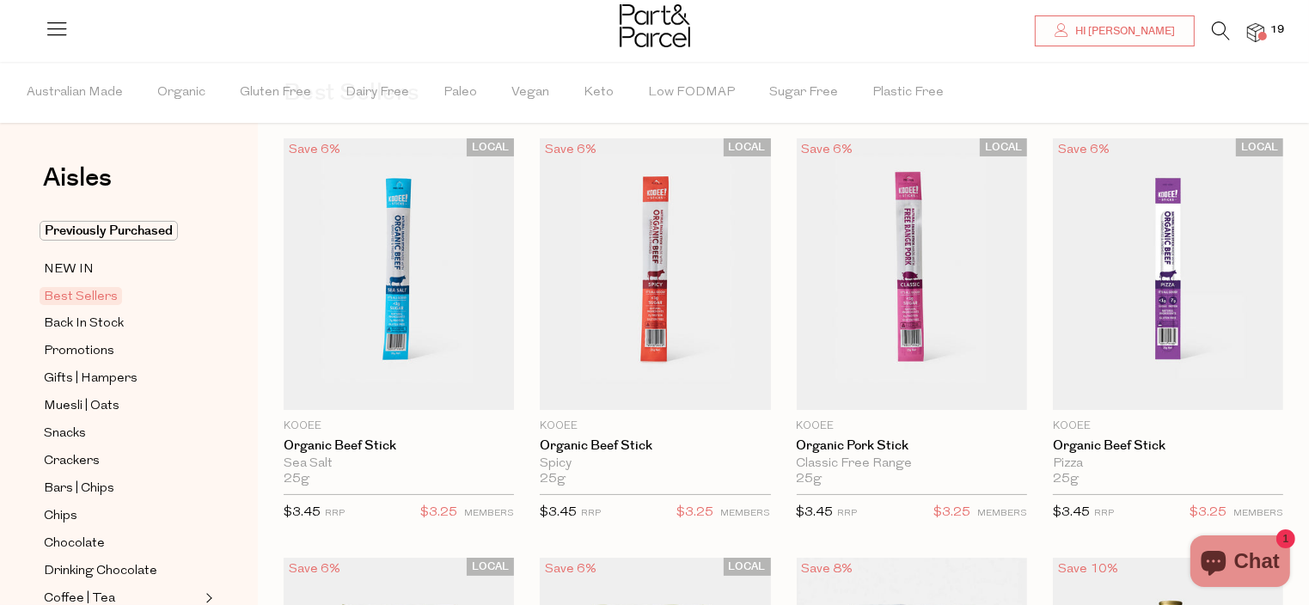
scroll to position [103, 0]
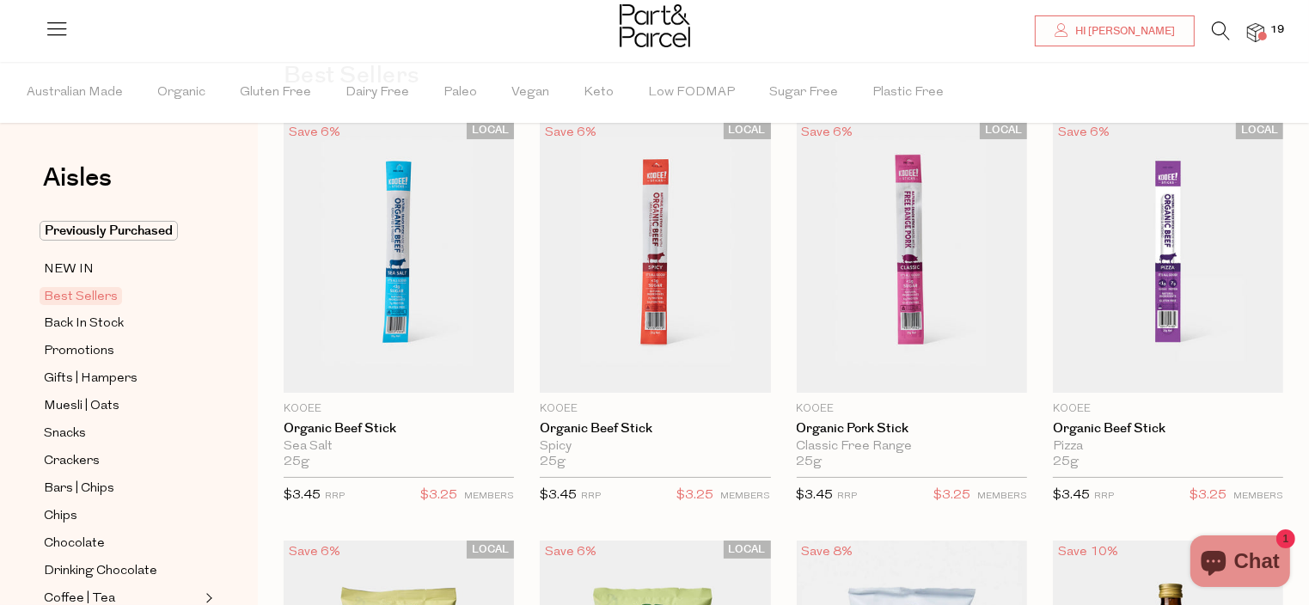
click at [179, 298] on link "Best Sellers" at bounding box center [122, 296] width 156 height 21
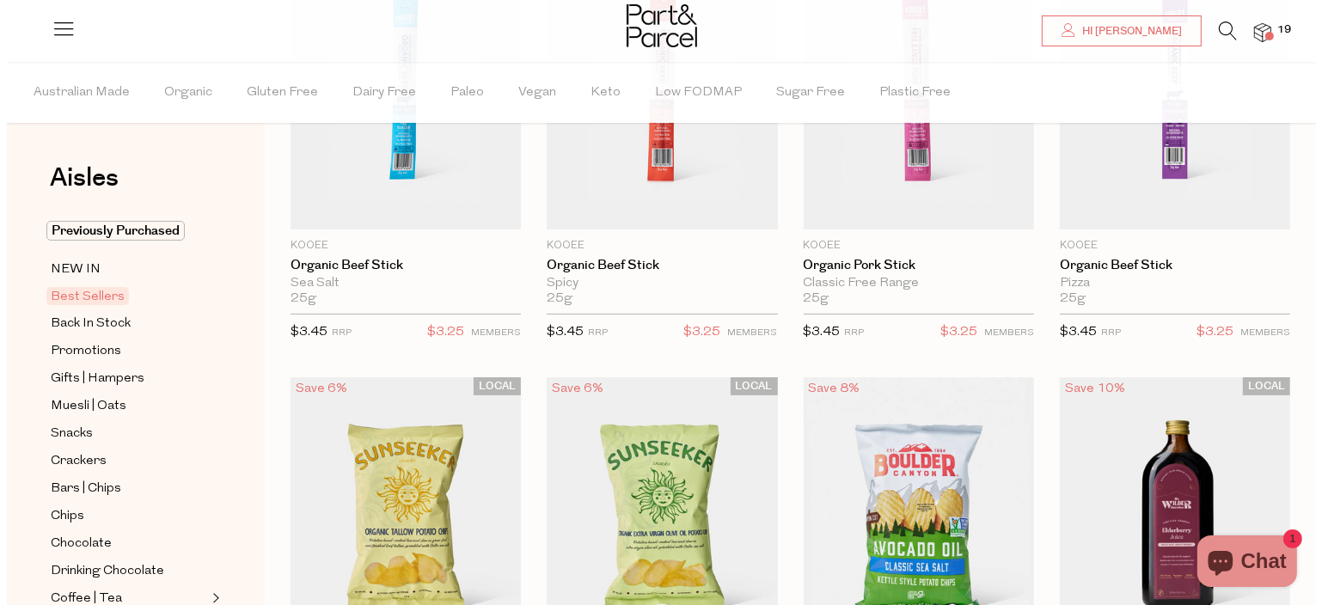
scroll to position [275, 0]
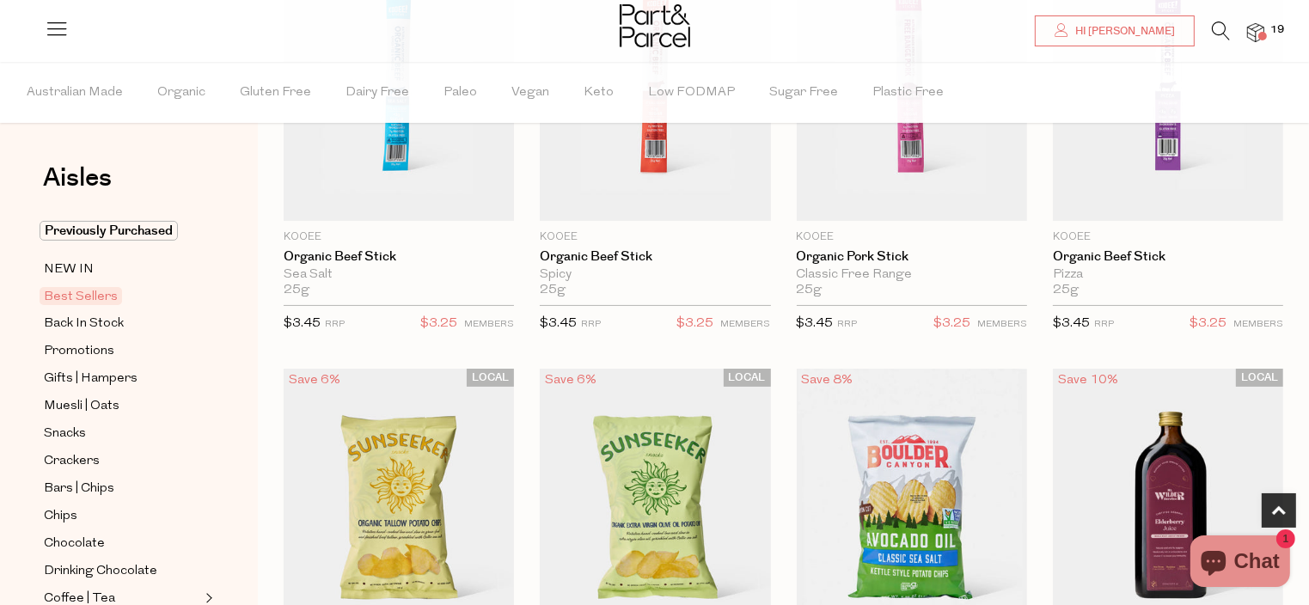
click at [1217, 26] on icon at bounding box center [1221, 30] width 18 height 19
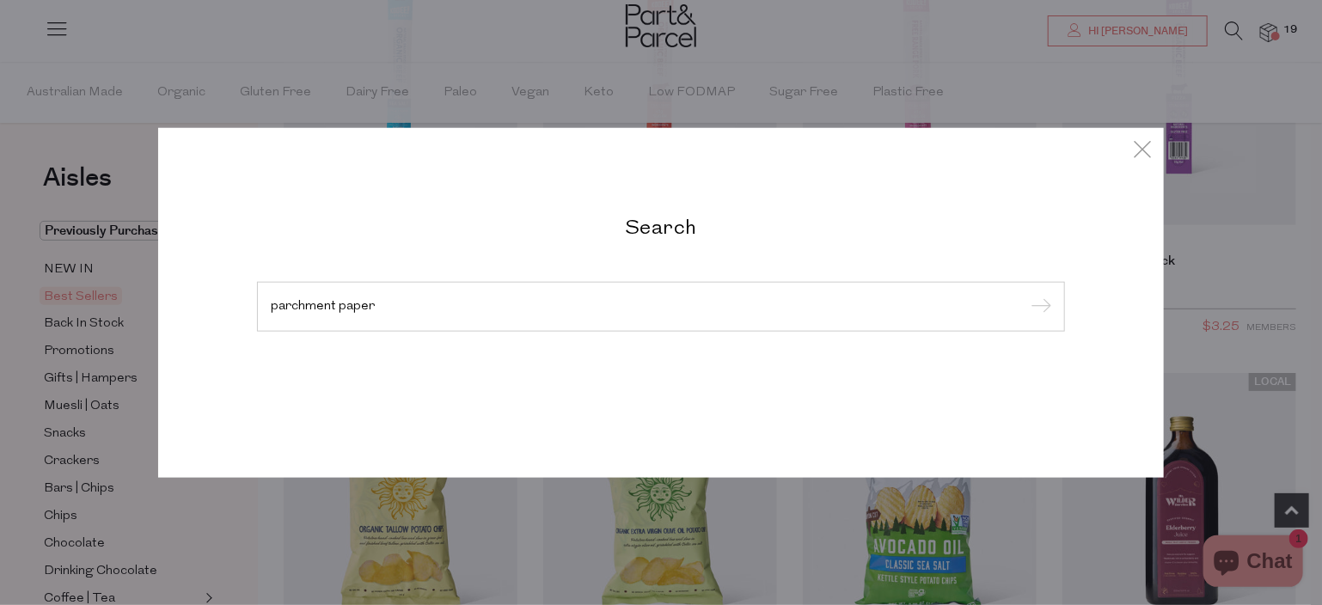
type input "parchment paper"
click at [1026, 295] on input "submit" at bounding box center [1039, 308] width 26 height 26
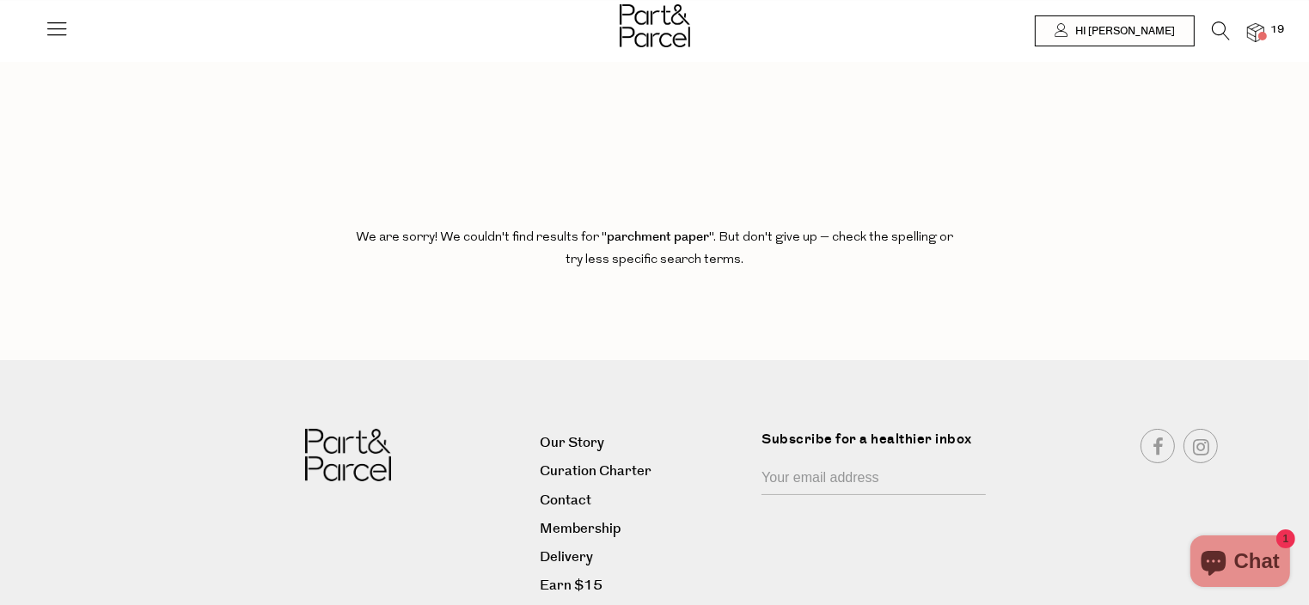
click at [1257, 31] on img at bounding box center [1255, 33] width 17 height 20
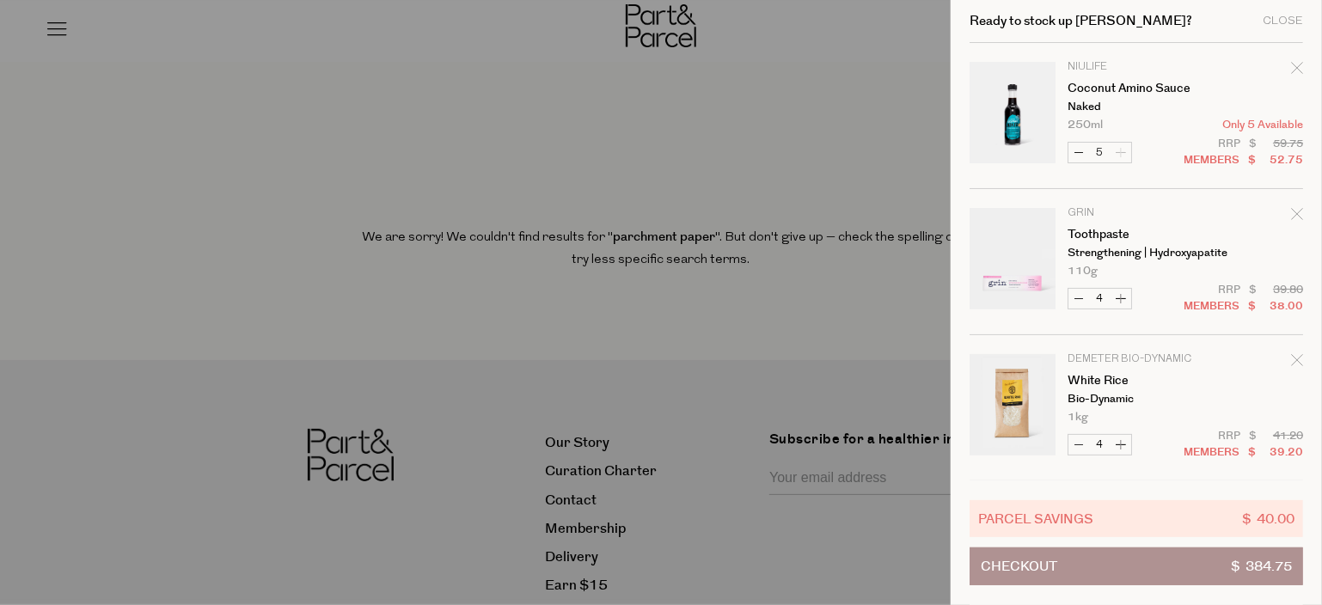
click at [1192, 398] on p "Bio-Dynamic" at bounding box center [1134, 399] width 133 height 11
click at [1178, 569] on button "Checkout $ 384.75" at bounding box center [1137, 567] width 334 height 38
